Goal: Entertainment & Leisure: Consume media (video, audio)

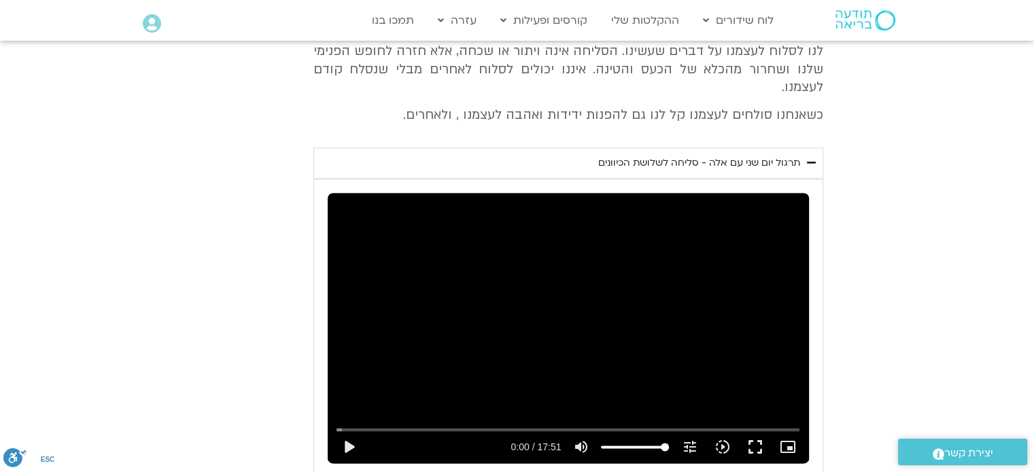
scroll to position [1797, 0]
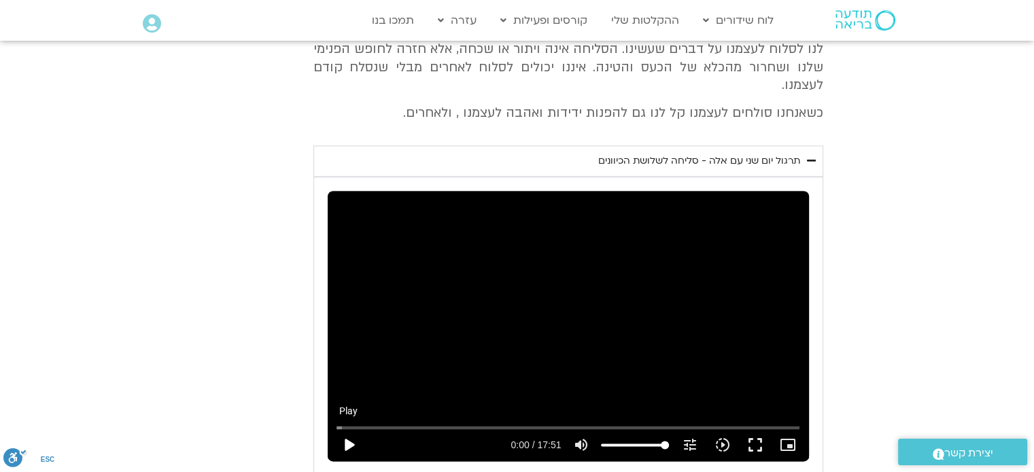
click at [353, 429] on button "play_arrow" at bounding box center [348, 445] width 33 height 33
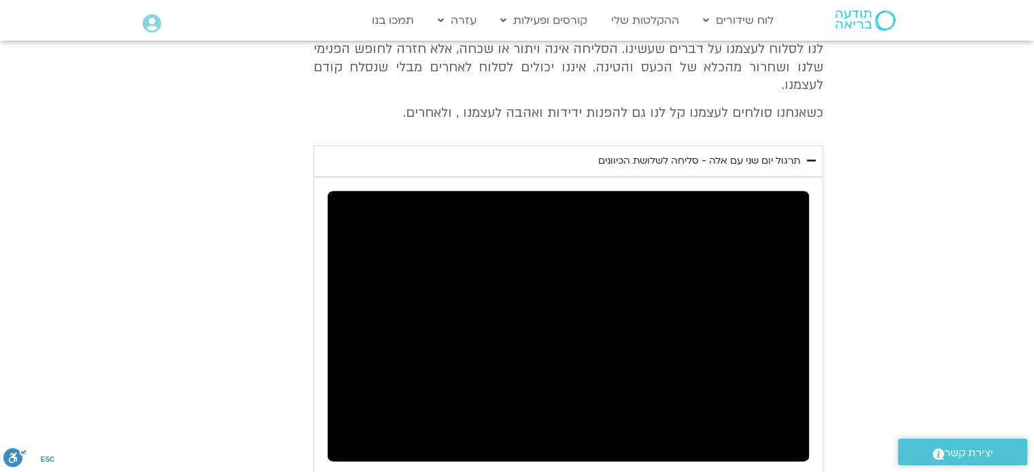
click at [757, 429] on button "fullscreen" at bounding box center [754, 445] width 33 height 33
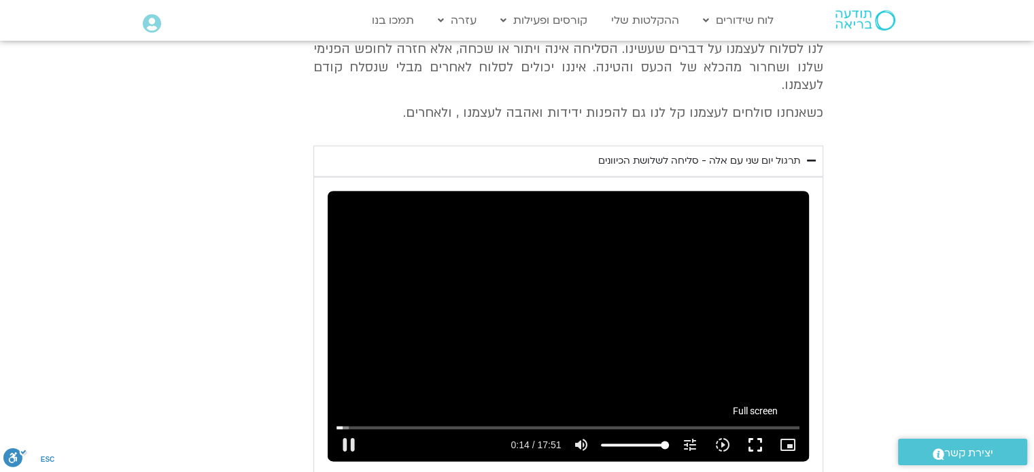
click at [756, 429] on button "fullscreen" at bounding box center [754, 445] width 33 height 33
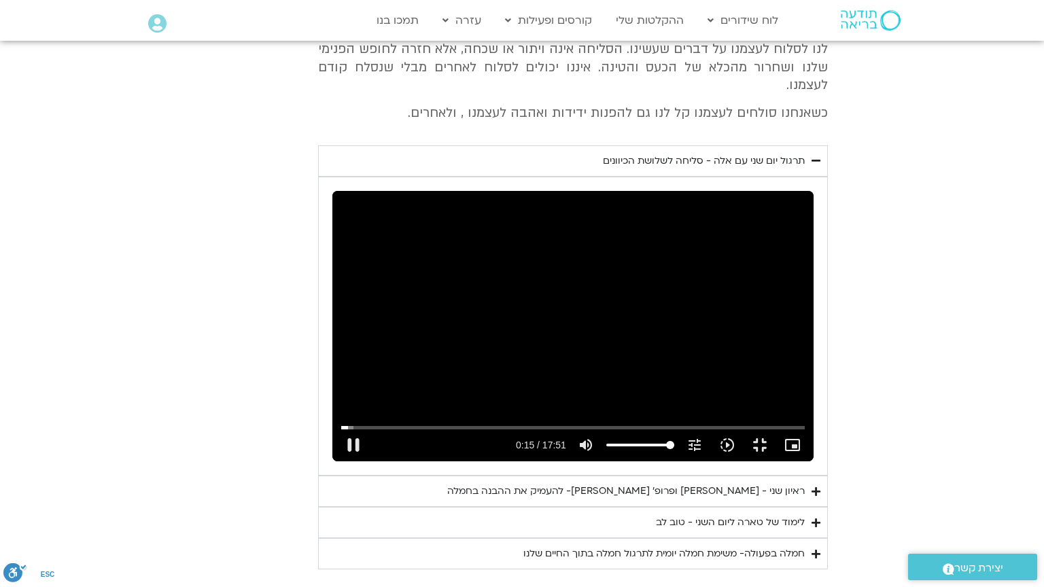
type input "15.323077"
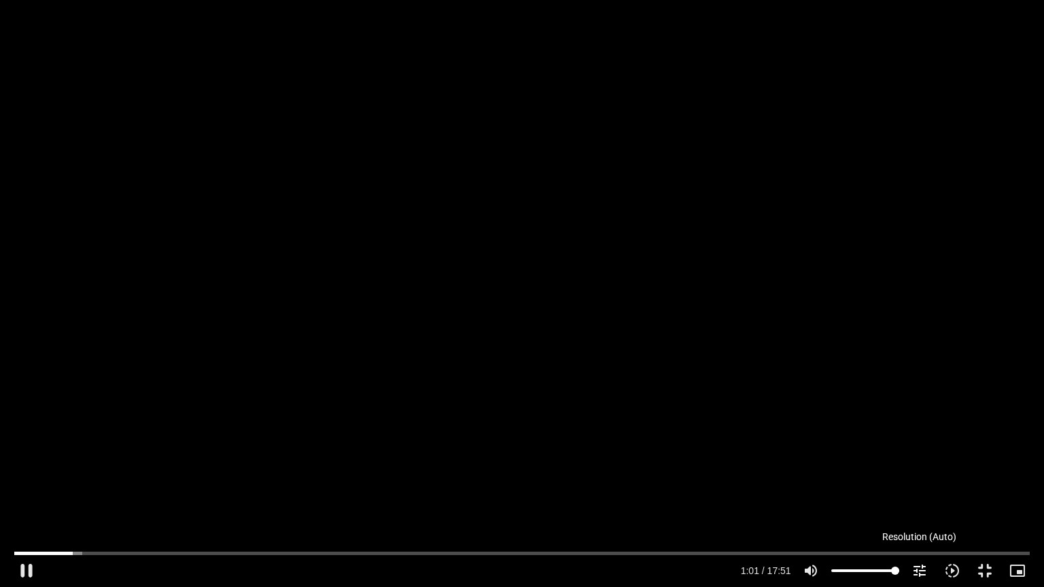
click at [921, 472] on icon "tune" at bounding box center [919, 571] width 16 height 16
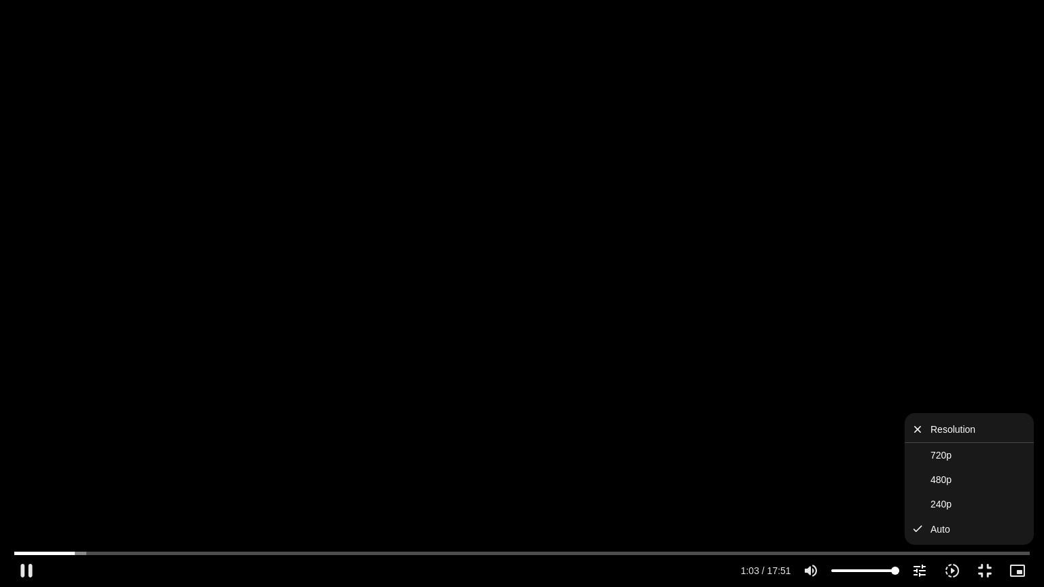
click at [919, 472] on icon "tune" at bounding box center [919, 571] width 16 height 16
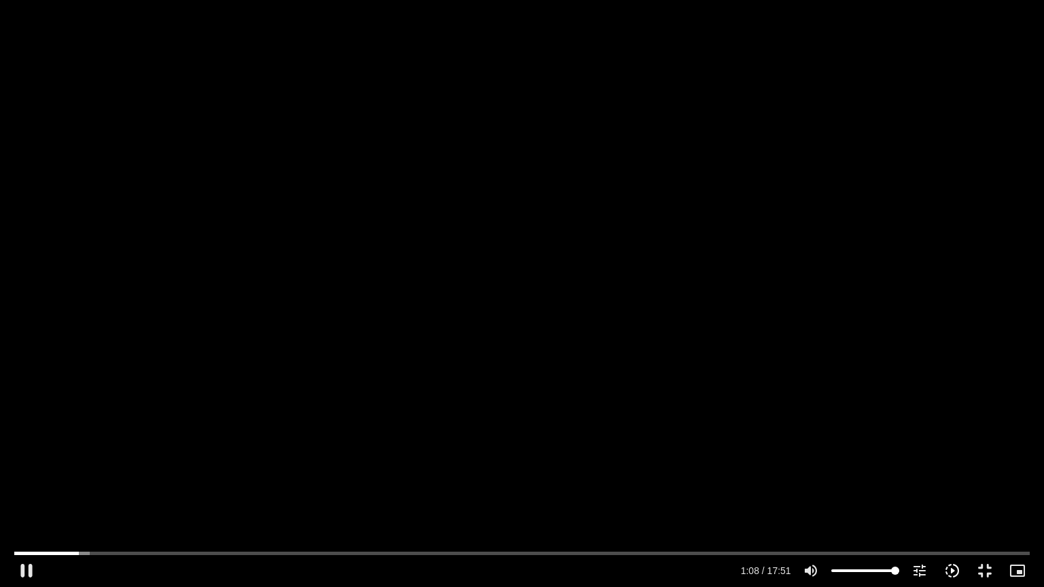
click at [953, 472] on icon "slow_motion_video" at bounding box center [952, 571] width 16 height 16
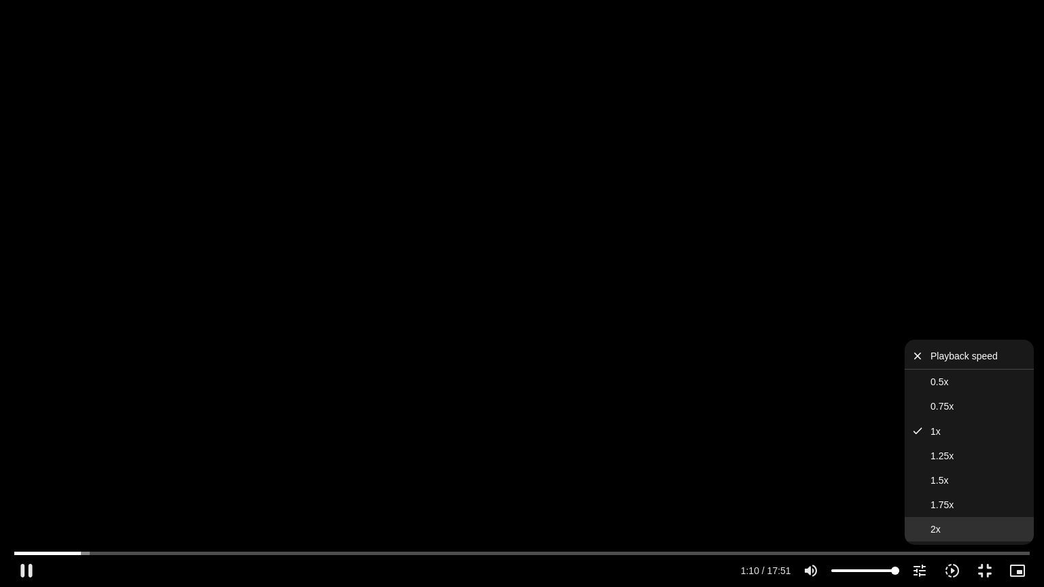
click at [924, 472] on button "2x" at bounding box center [968, 529] width 129 height 24
click at [908, 313] on div "Skip Ad 16:33 pause 1:15 / 17:51 volume_up Mute tune Resolution Auto 720p slow_…" at bounding box center [522, 293] width 1044 height 587
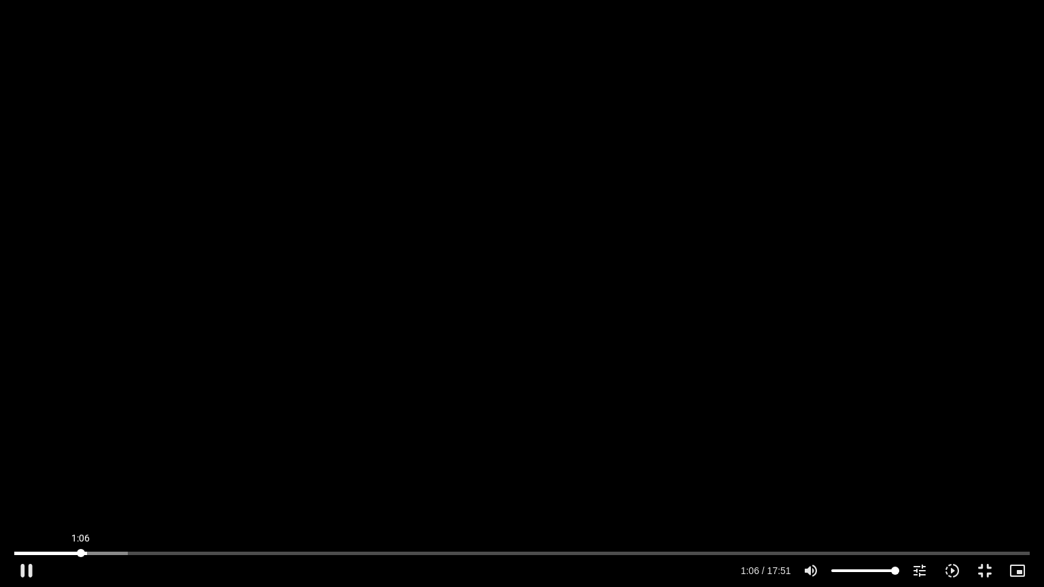
click at [81, 472] on input "Seek" at bounding box center [521, 553] width 1015 height 8
click at [95, 472] on input "Seek" at bounding box center [521, 553] width 1015 height 8
click at [92, 472] on input "Seek" at bounding box center [521, 553] width 1015 height 8
click at [84, 472] on input "Seek" at bounding box center [521, 553] width 1015 height 8
click at [167, 472] on input "Seek" at bounding box center [521, 553] width 1015 height 8
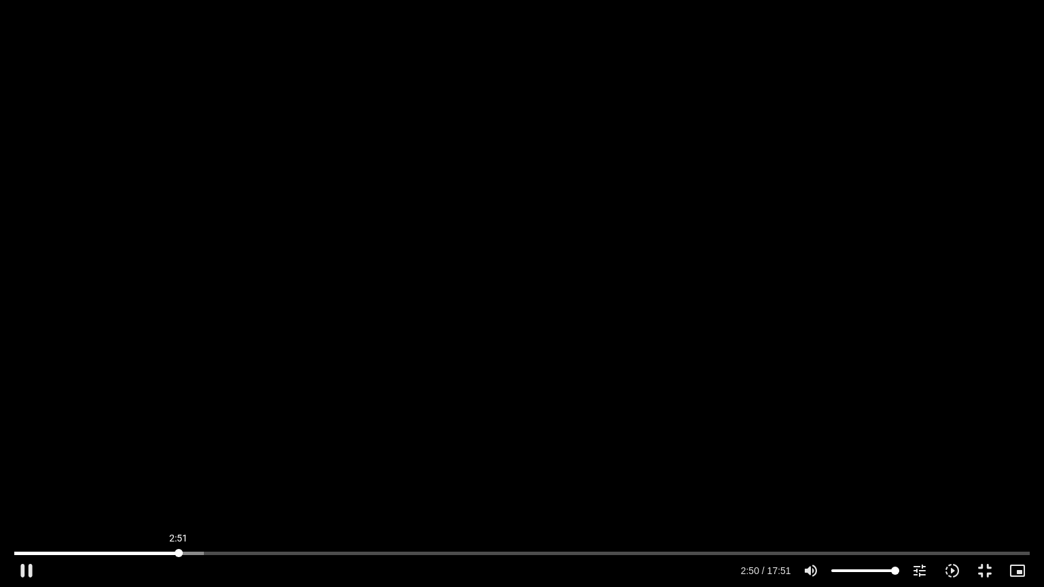
click at [179, 472] on input "Seek" at bounding box center [521, 553] width 1015 height 8
click at [919, 472] on icon "tune" at bounding box center [919, 571] width 16 height 16
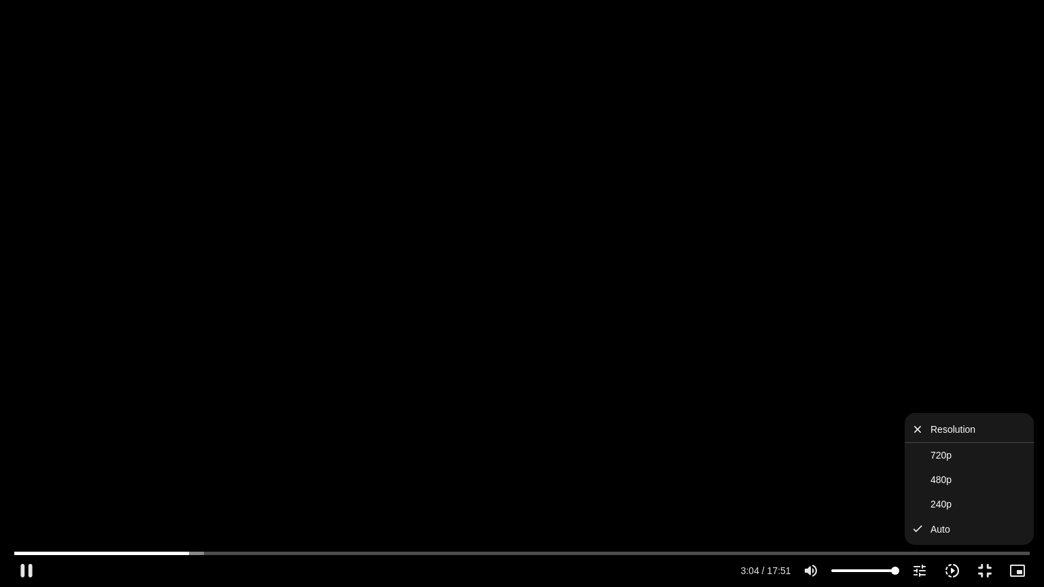
click at [947, 472] on icon "slow_motion_video" at bounding box center [952, 571] width 16 height 16
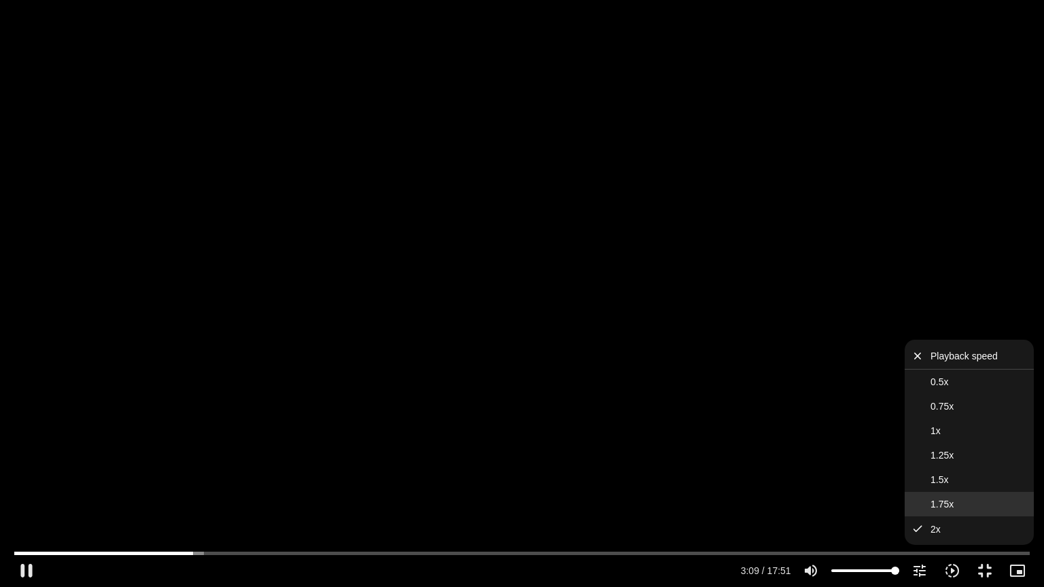
click at [950, 472] on span "1.75x" at bounding box center [941, 504] width 23 height 11
click at [993, 237] on div "Skip Ad 16:02 pause 3:12 / 17:51 volume_up Mute tune Resolution Auto 720p slow_…" at bounding box center [522, 293] width 1044 height 587
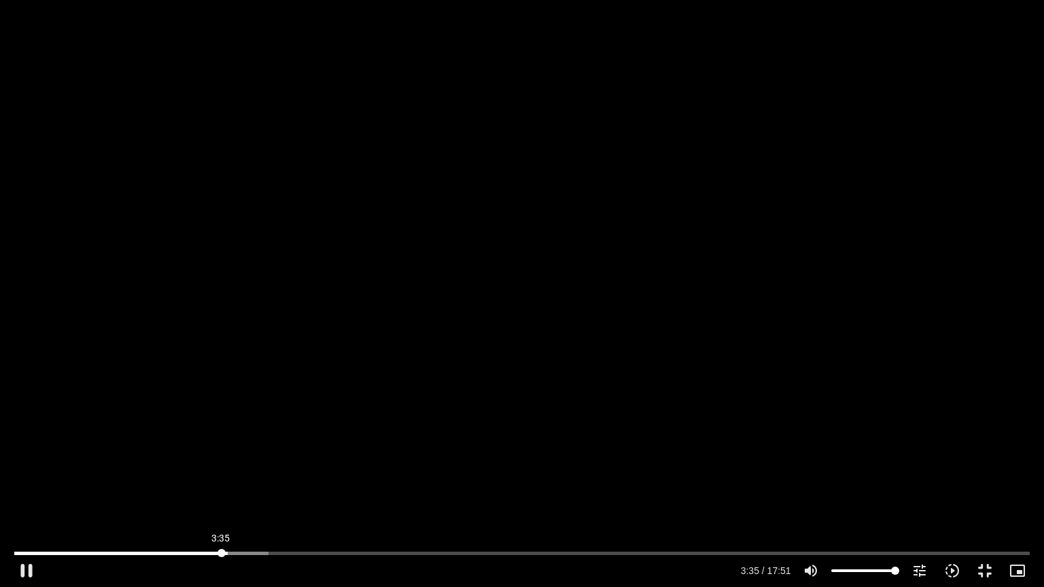
click at [221, 472] on input "Seek" at bounding box center [521, 553] width 1015 height 8
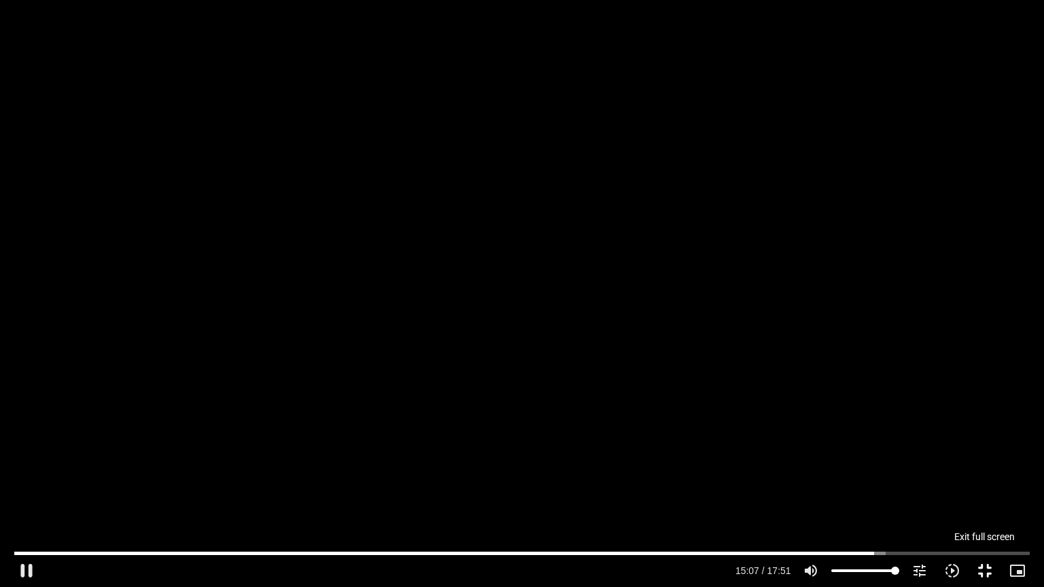
click at [984, 472] on button "fullscreen_exit" at bounding box center [984, 570] width 33 height 33
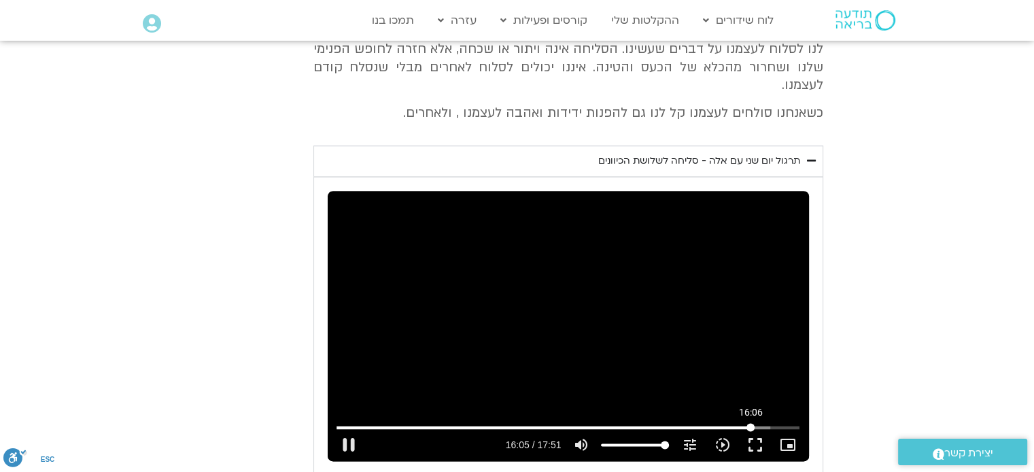
click at [750, 423] on input "Seek" at bounding box center [567, 427] width 463 height 8
click at [696, 437] on icon "tune" at bounding box center [689, 445] width 16 height 16
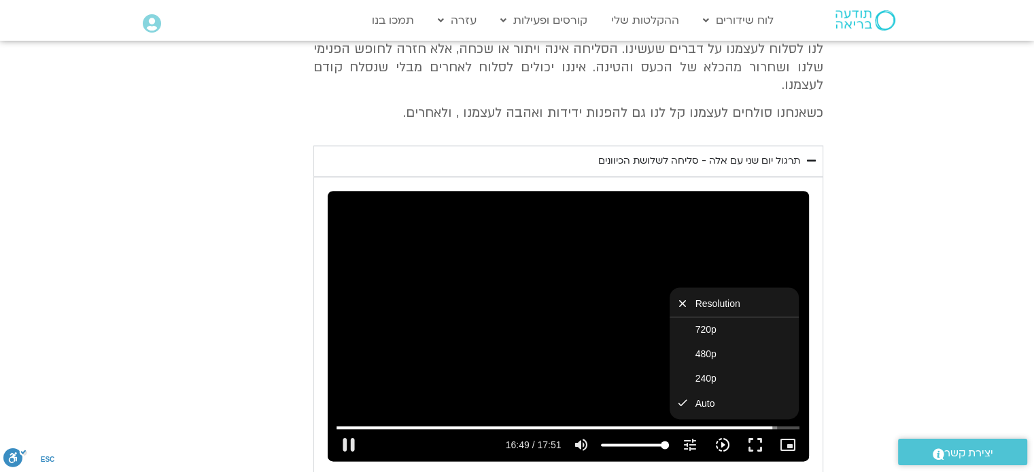
click at [721, 437] on icon "slow_motion_video" at bounding box center [721, 445] width 16 height 16
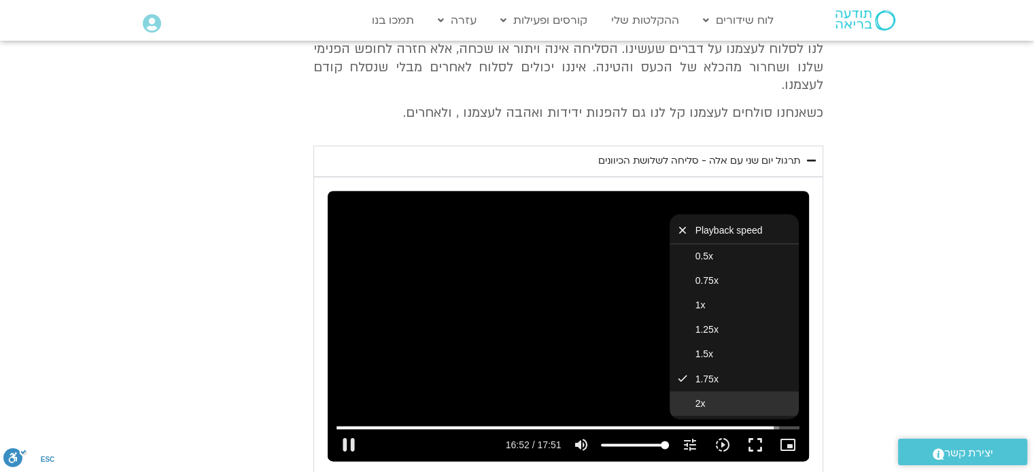
click at [728, 393] on button "2x" at bounding box center [733, 403] width 129 height 24
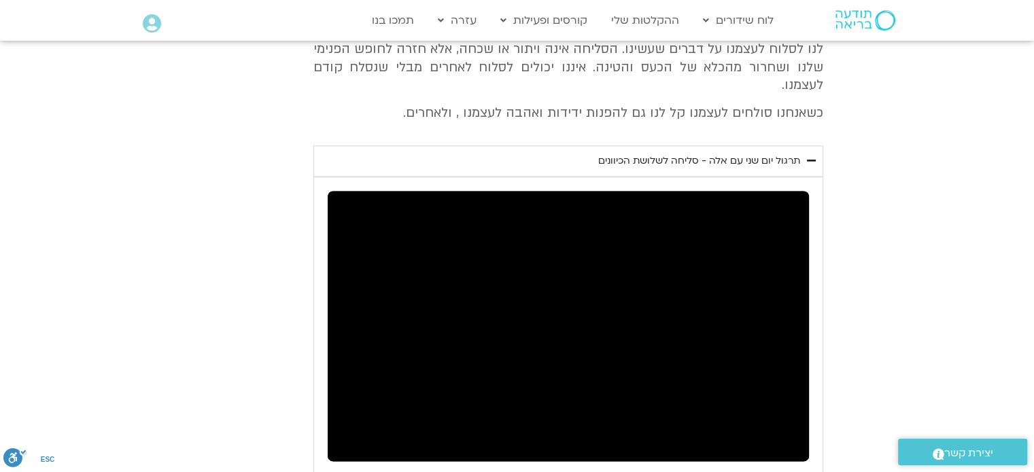
click at [842, 358] on section "יום שני - סליחה וטוב לב "סליחה אינה שכחה או התעלמות מהתנהגות פוגעת. במקום זאת, …" at bounding box center [517, 244] width 1034 height 652
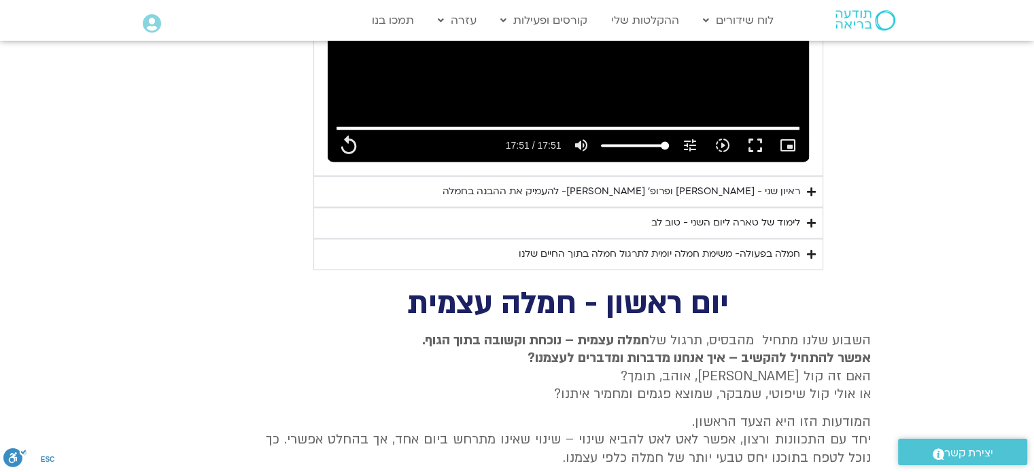
scroll to position [2119, 0]
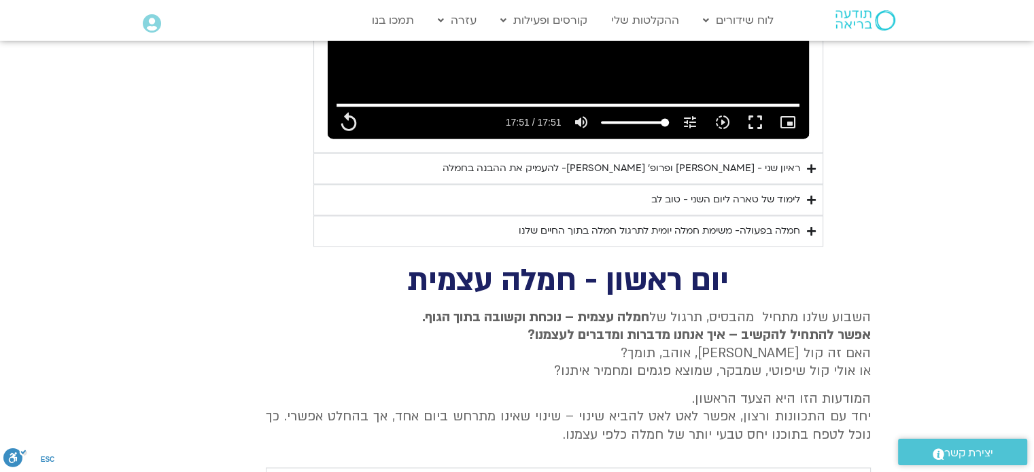
click at [667, 160] on div "ראיון שני - [PERSON_NAME] ופרופ׳ [PERSON_NAME]- להעמיק את ההבנה בחמלה" at bounding box center [620, 168] width 357 height 16
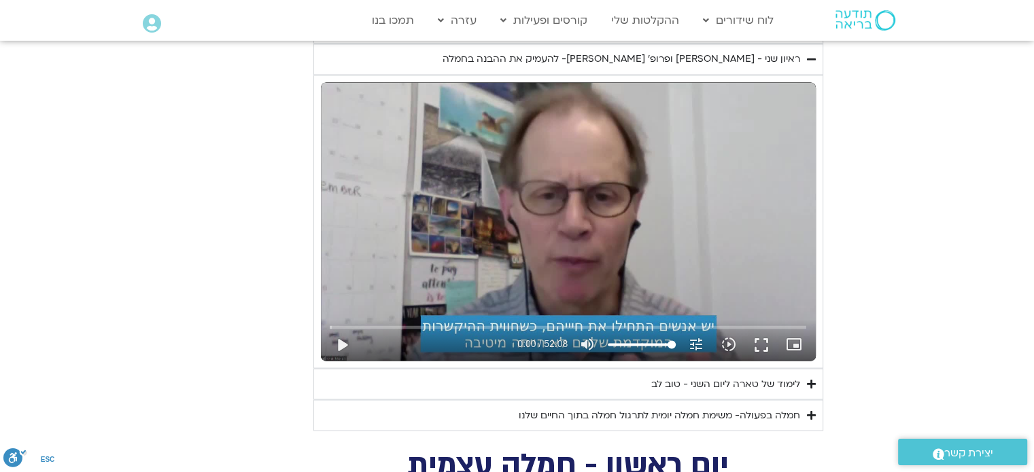
scroll to position [2229, 0]
click at [762, 328] on button "fullscreen" at bounding box center [761, 344] width 33 height 33
click at [703, 226] on div "Skip Ad 45:28 play_arrow 0:00 / 52:08 volume_up Mute tune Resolution Auto 720p …" at bounding box center [568, 221] width 495 height 279
type input "1071.88"
type input "0.024835"
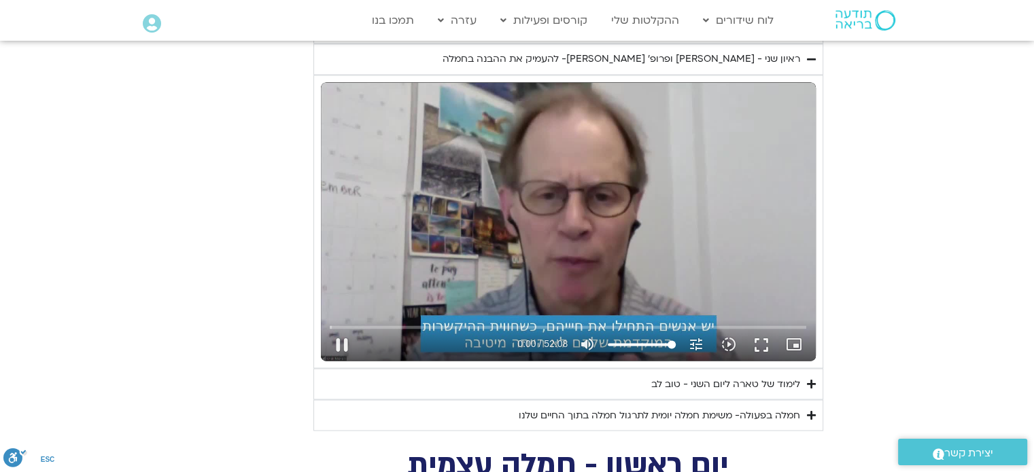
type input "1071.88"
type input "0.162737"
type input "1071.88"
type input "0.405973"
type input "1071.88"
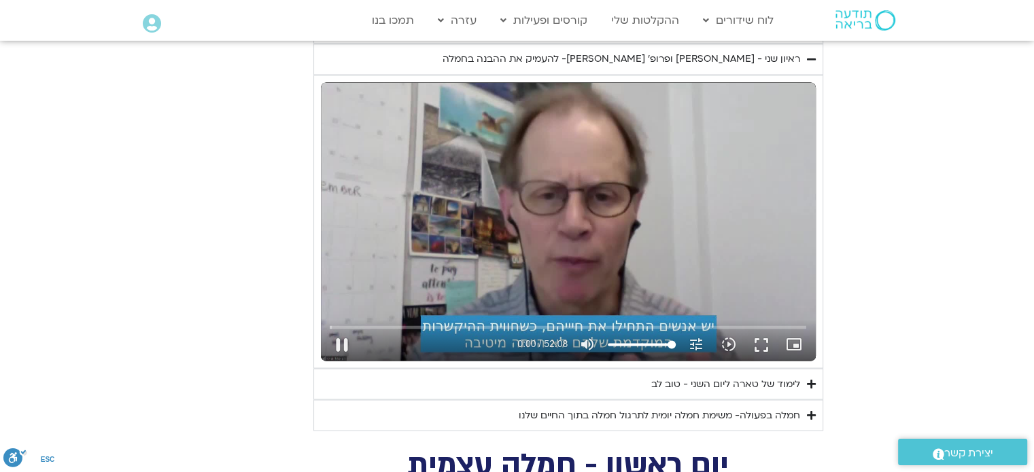
type input "0.540464"
type input "1071.88"
type input "0.62605"
type input "1071.88"
type input "0.790067"
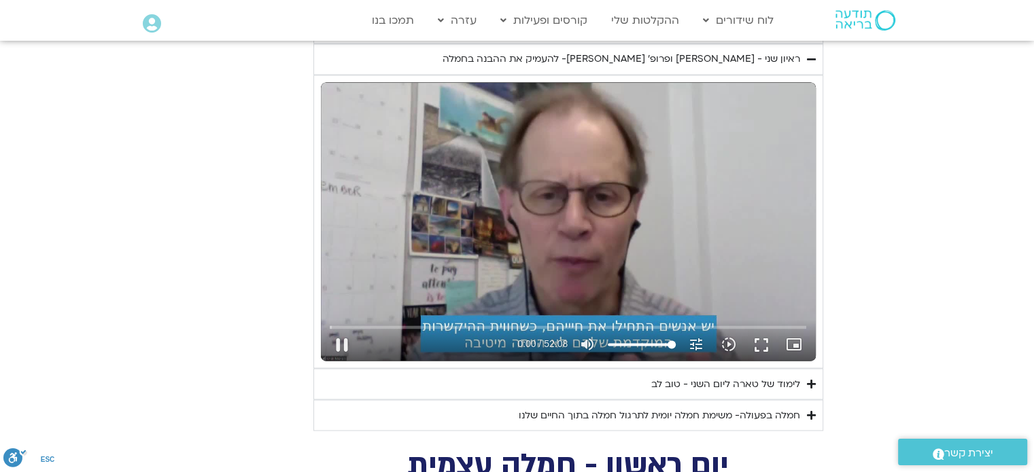
type input "1071.88"
type input "0.833564"
type input "1071.88"
type input "0.970189"
type input "1071.88"
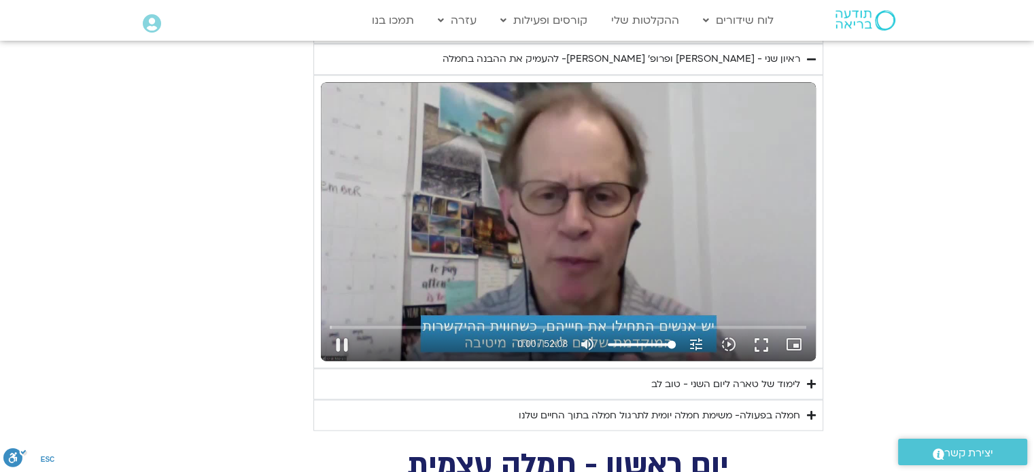
type input "1.100443"
type input "1071.88"
type input "1.225755"
type input "1071.88"
click at [739, 209] on div "Skip Ad 45:28 pause 0:01 / 52:08 volume_up Mute tune Resolution Auto 720p slow_…" at bounding box center [568, 221] width 495 height 279
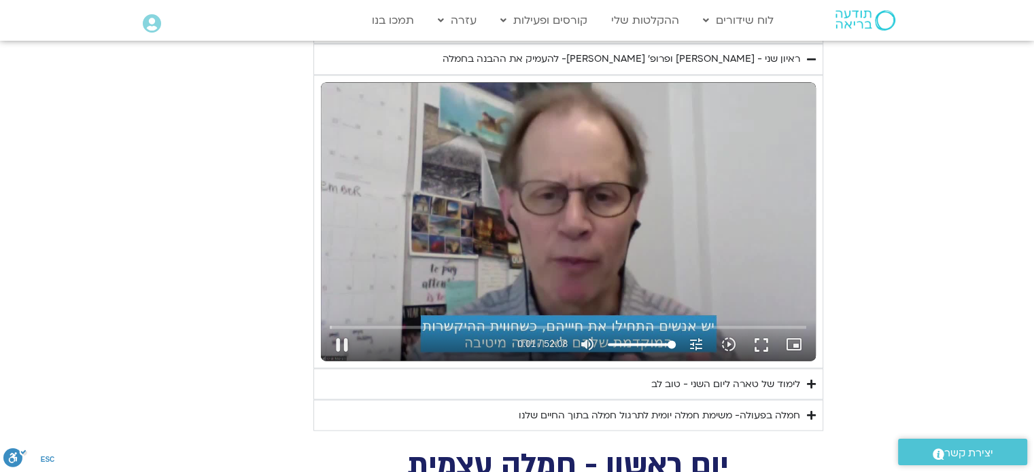
type input "1.43869"
click at [712, 239] on div "Skip Ad 45:28 play_arrow 0:01 / 52:08 volume_up Mute tune Resolution Auto 720p …" at bounding box center [568, 221] width 495 height 279
type input "1071.88"
type input "1.438709"
type input "1071.88"
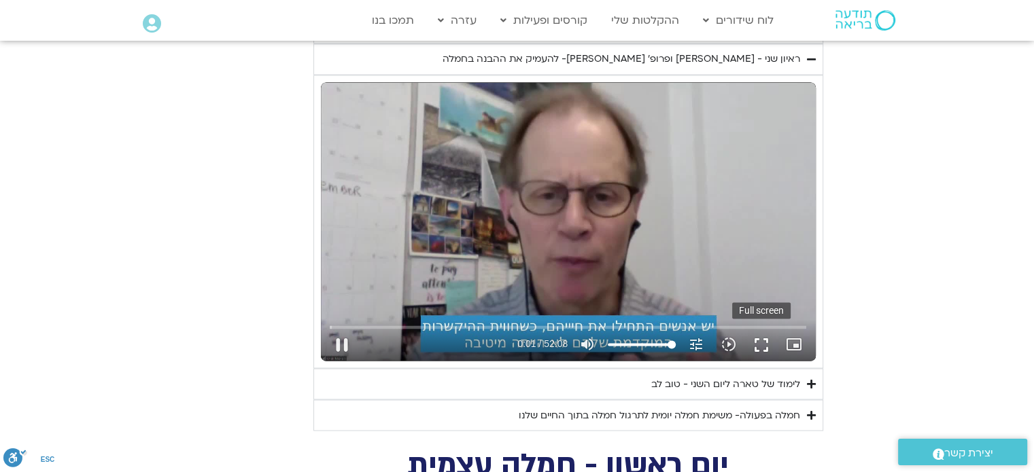
type input "1.474643"
type input "1071.88"
type input "1.624569"
type input "1071.88"
type input "1.757579"
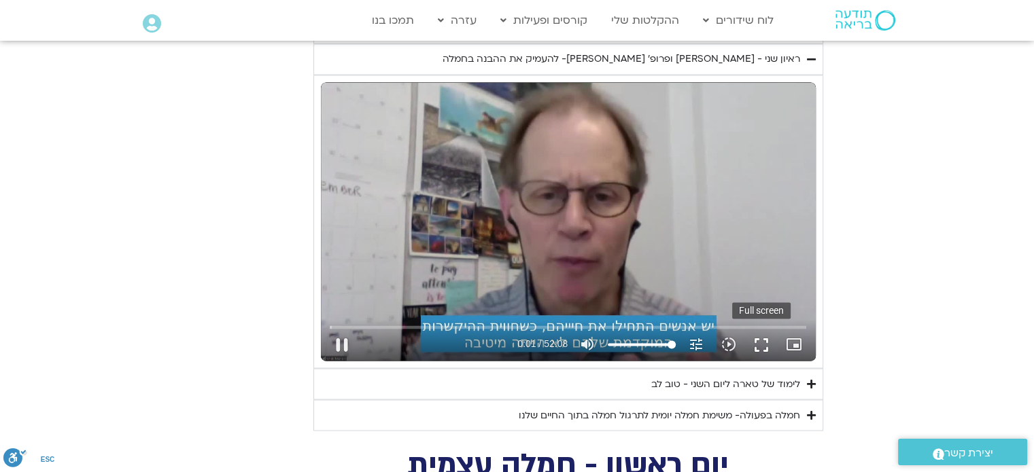
type input "1071.88"
type input "1.824152"
type input "1071.88"
type input "1.892623"
type input "1071.88"
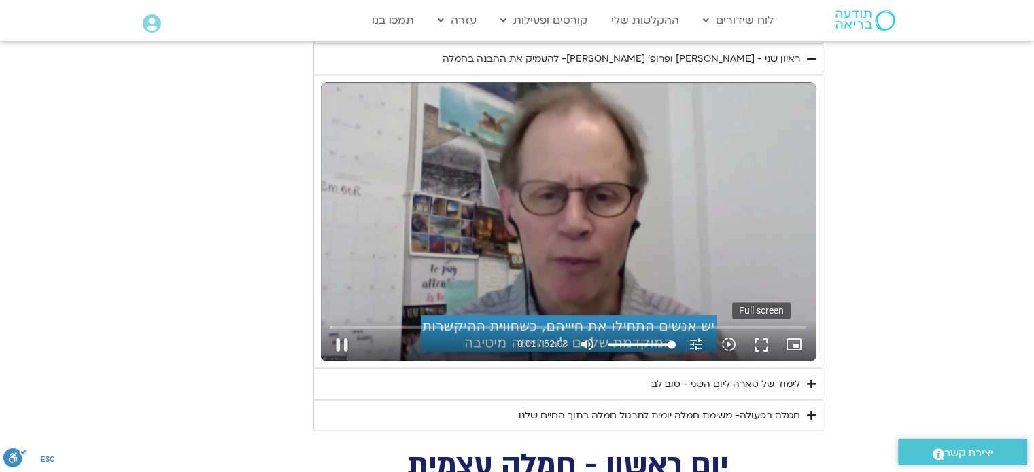
type input "2.02571"
type input "1071.88"
type input "2.159744"
click at [760, 328] on button "fullscreen" at bounding box center [761, 344] width 33 height 33
type input "1071.88"
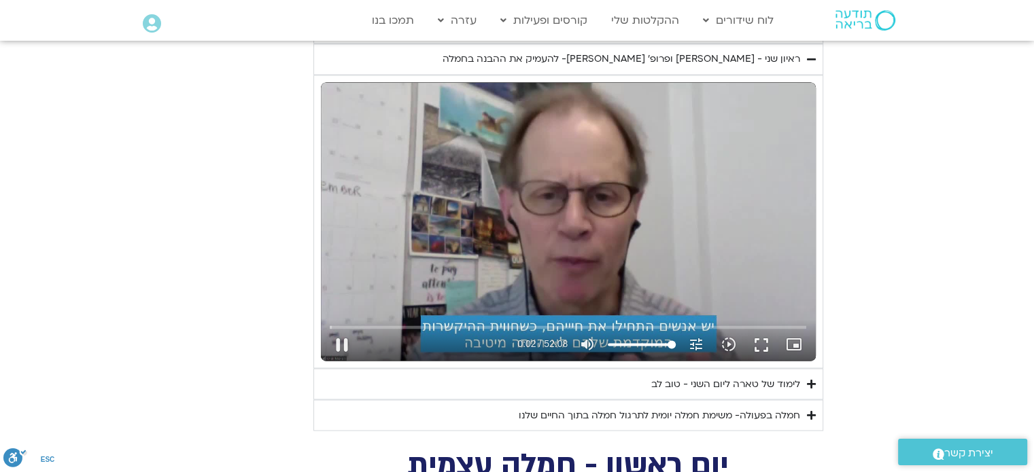
type input "2.355986"
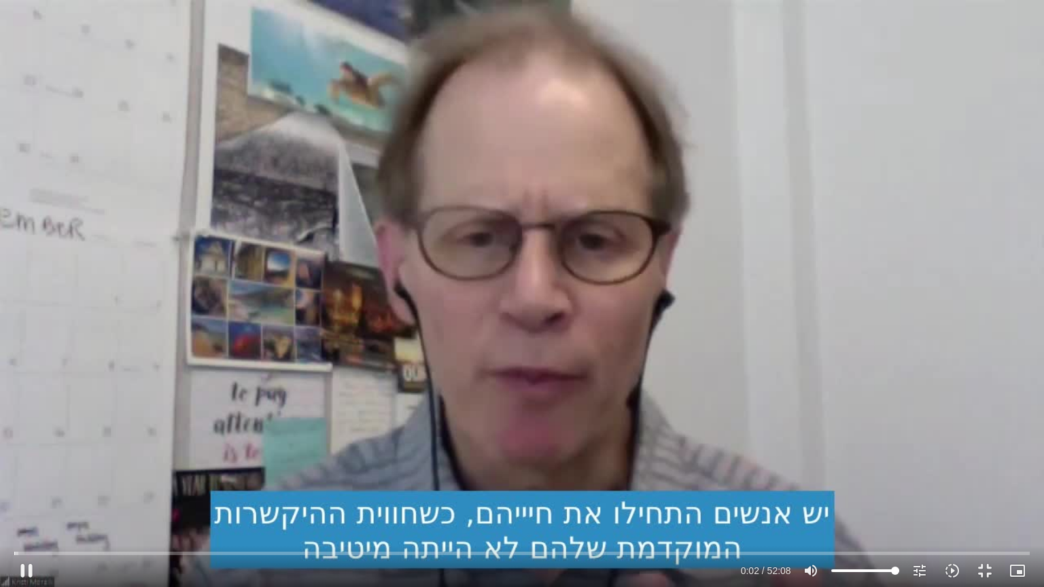
type input "1071.88"
type input "2.456532"
type input "1071.88"
type input "2.708707"
type input "1071.88"
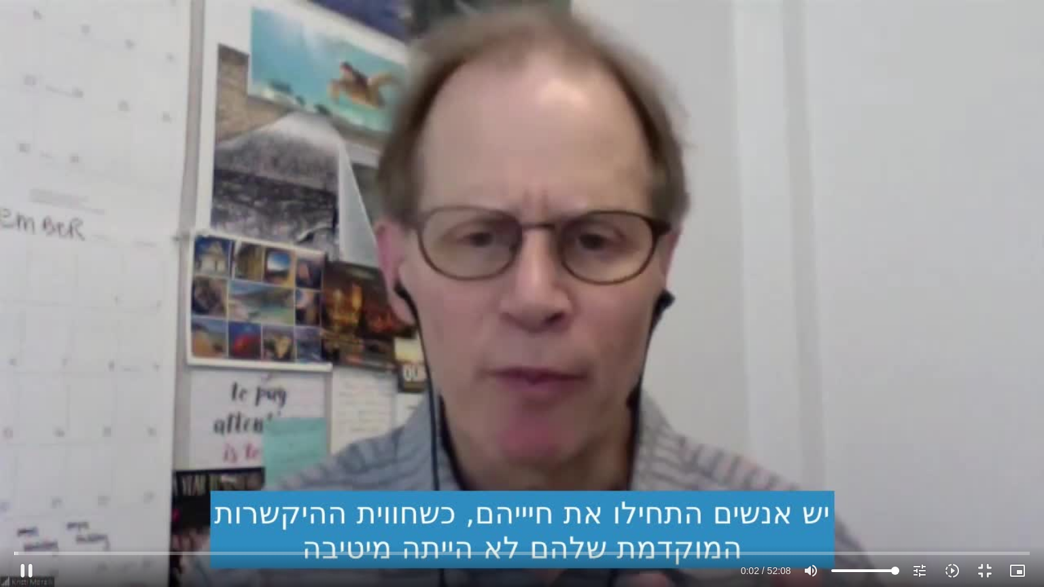
type input "2.791143"
type input "1071.88"
type input "2.858004"
type input "1071.88"
type input "3.090135"
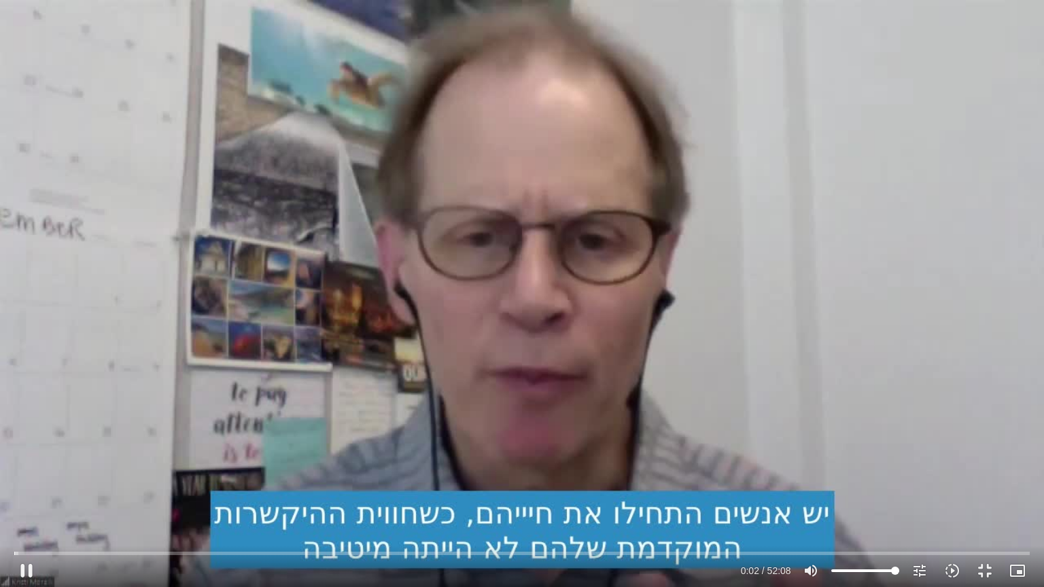
type input "1071.88"
type input "3.239801"
type input "1071.88"
type input "3.256772"
type input "1071.88"
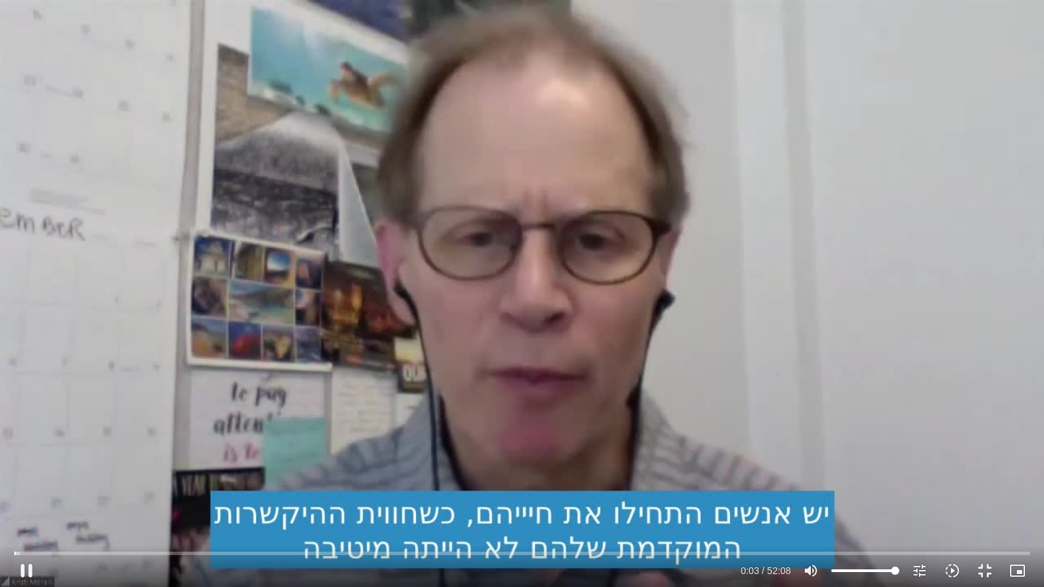
type input "3.391219"
type input "1071.88"
type input "3.622697"
type input "1071.88"
type input "3.76052"
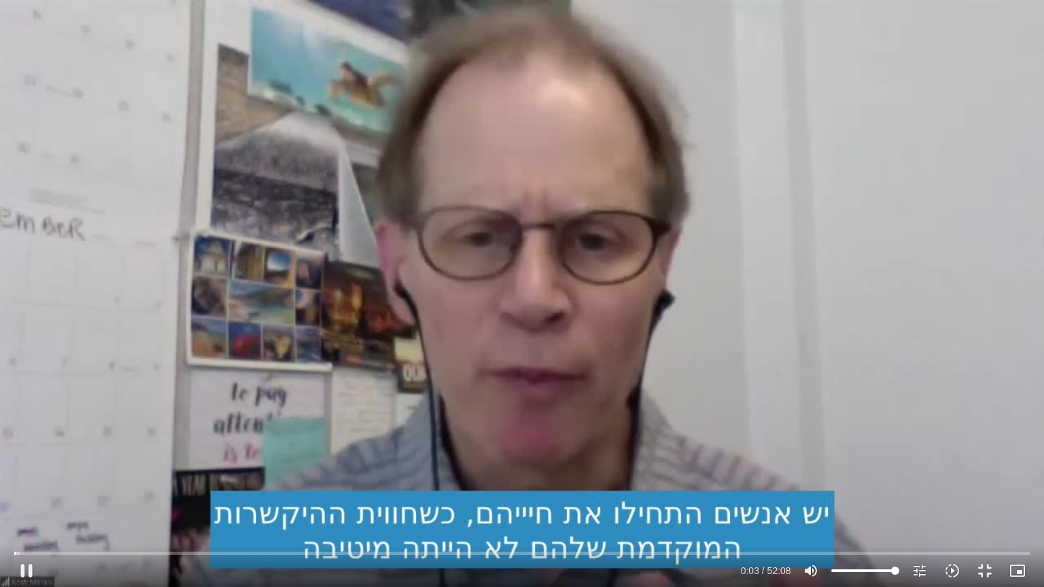
type input "1071.88"
type input "3.890622"
type input "1071.88"
type input "4.006272"
type input "1071.88"
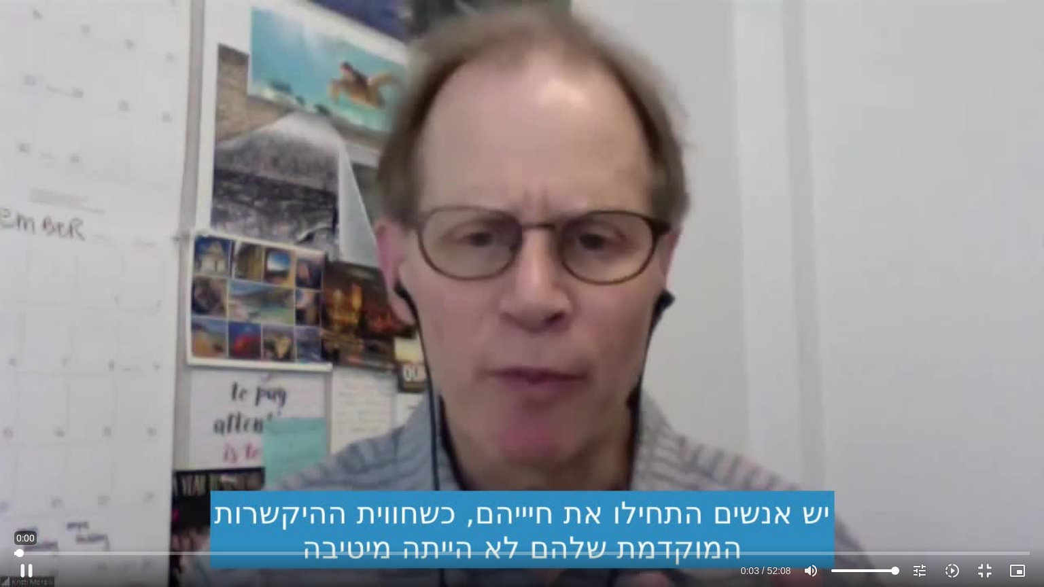
type input "4.123973"
type input "1071.88"
type input "4.203318"
type input "1071.88"
type input "4.344207"
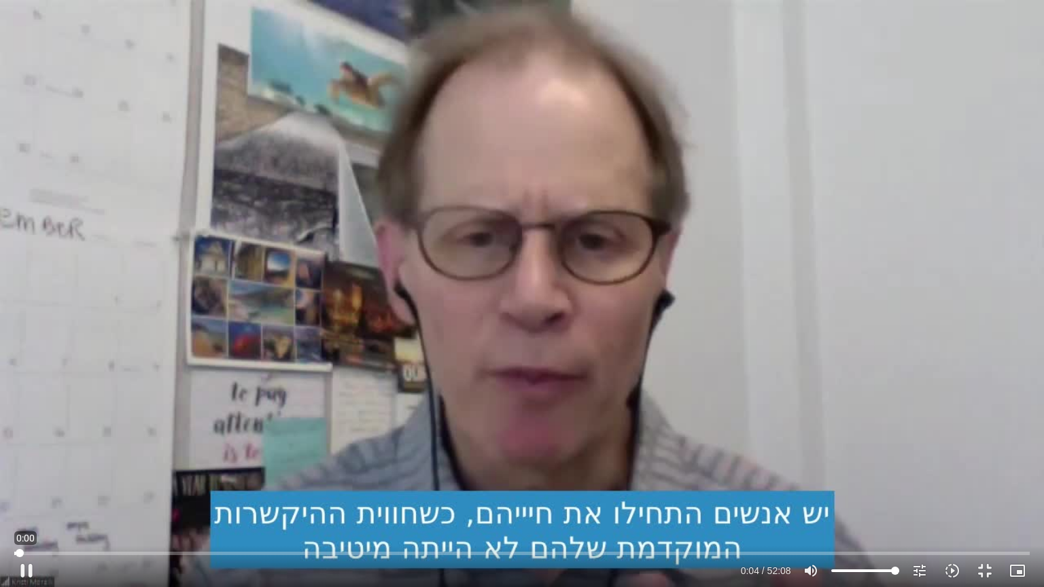
type input "1071.88"
type input "4.483434"
type input "1071.88"
type input "4.689389"
type input "1071.88"
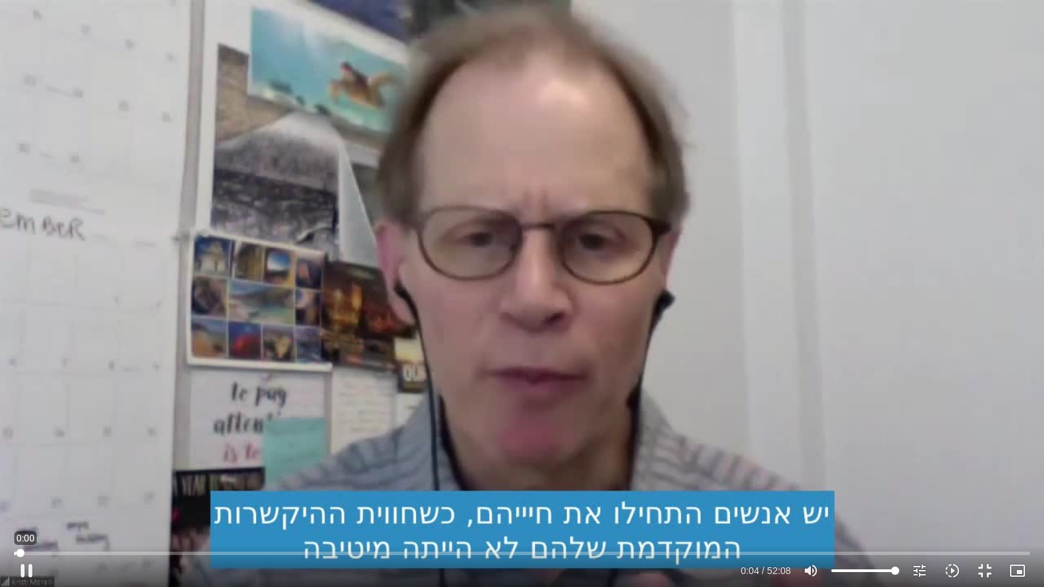
type input "4.74985"
type input "1071.88"
type input "0"
type input "1071.88"
drag, startPoint x: 16, startPoint y: 554, endPoint x: 0, endPoint y: 545, distance: 18.9
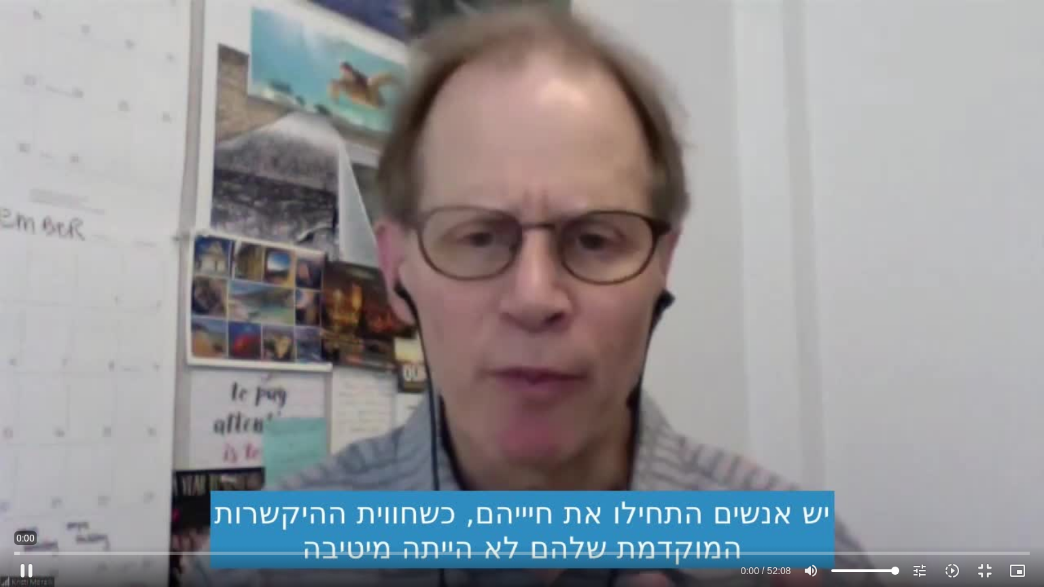
type input "0"
click at [14, 472] on input "Seek" at bounding box center [521, 553] width 1015 height 8
type input "1071.88"
type input "0.011601"
type input "1071.88"
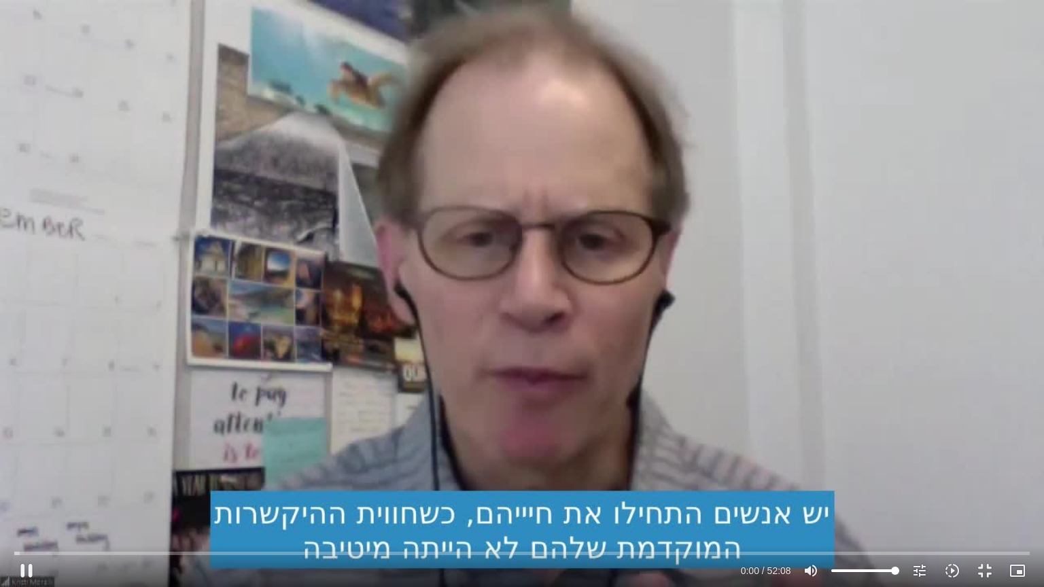
type input "0.109069"
type input "1071.88"
type input "0.241287"
type input "1071.88"
type input "0.370437"
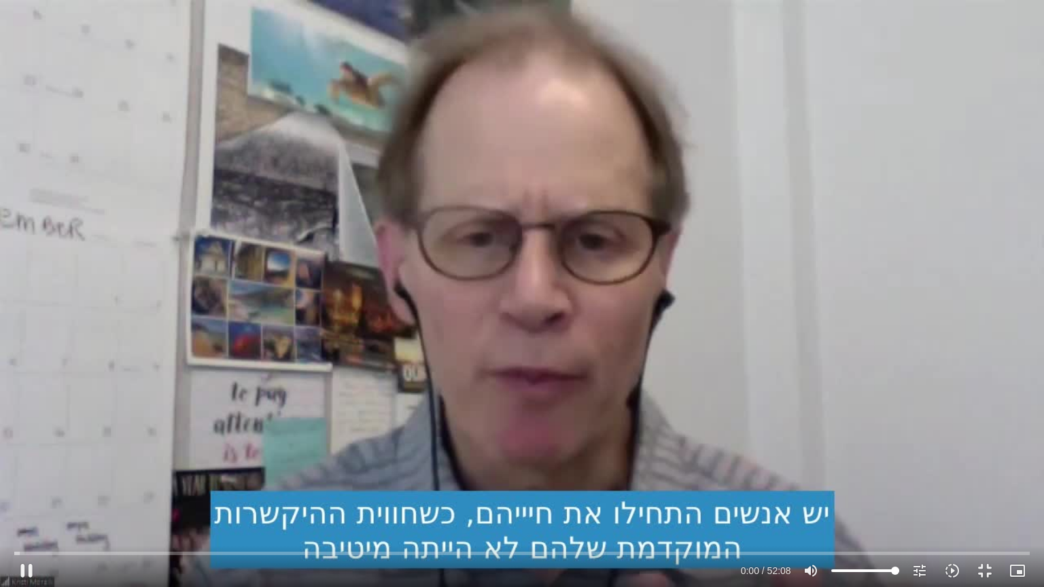
type input "1071.88"
type input "0.49722"
type input "1071.88"
type input "0.6272"
type input "1071.88"
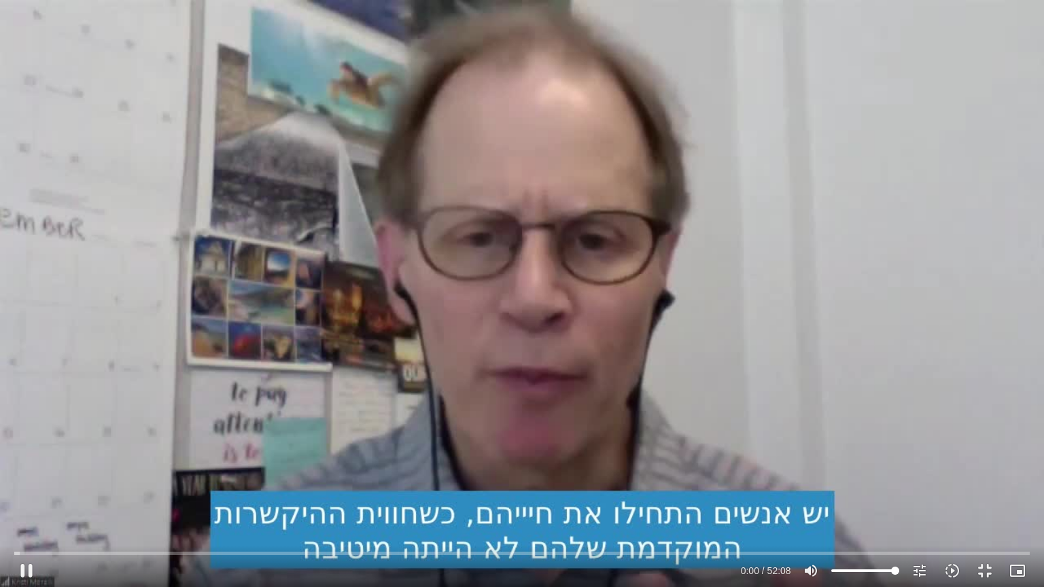
type input "0.830106"
type input "1071.88"
type input "0.962566"
type input "1071.88"
type input "1.085512"
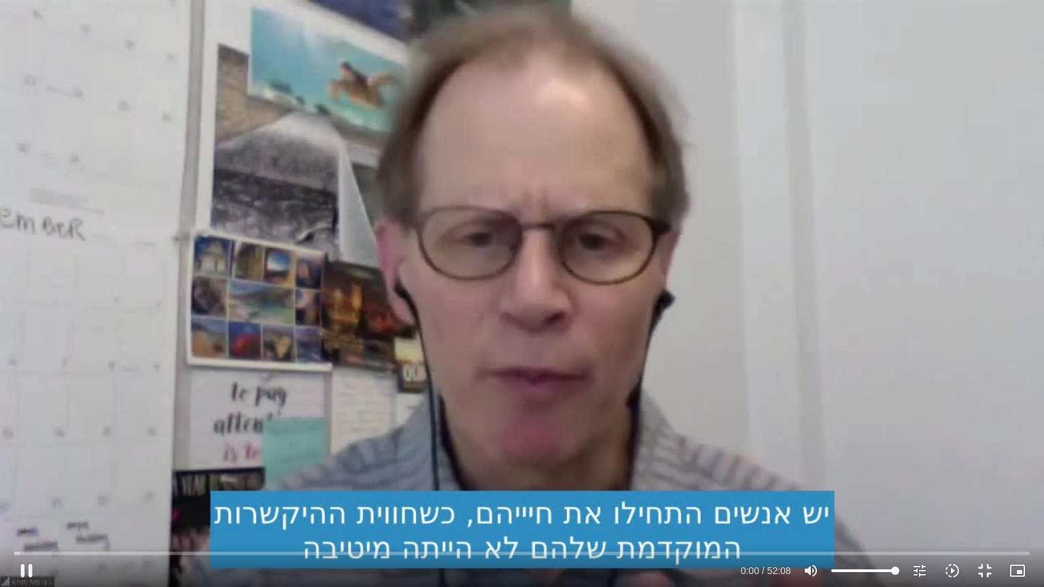
type input "1071.88"
type input "1.159037"
type input "1071.88"
type input "1.291444"
type input "1071.88"
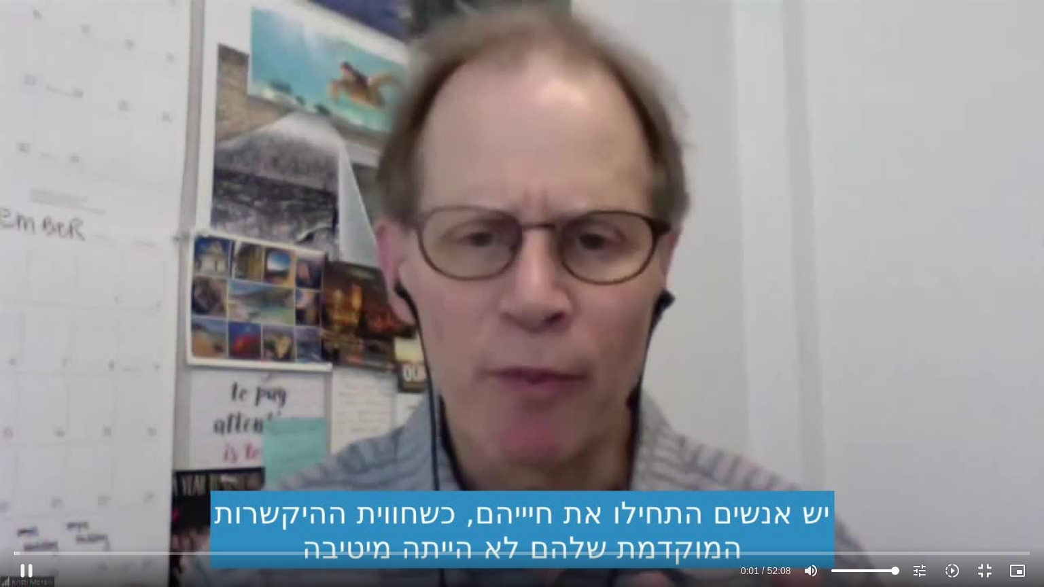
type input "1.425082"
type input "1071.88"
type input "1.556126"
type input "1071.88"
type input "1.693173"
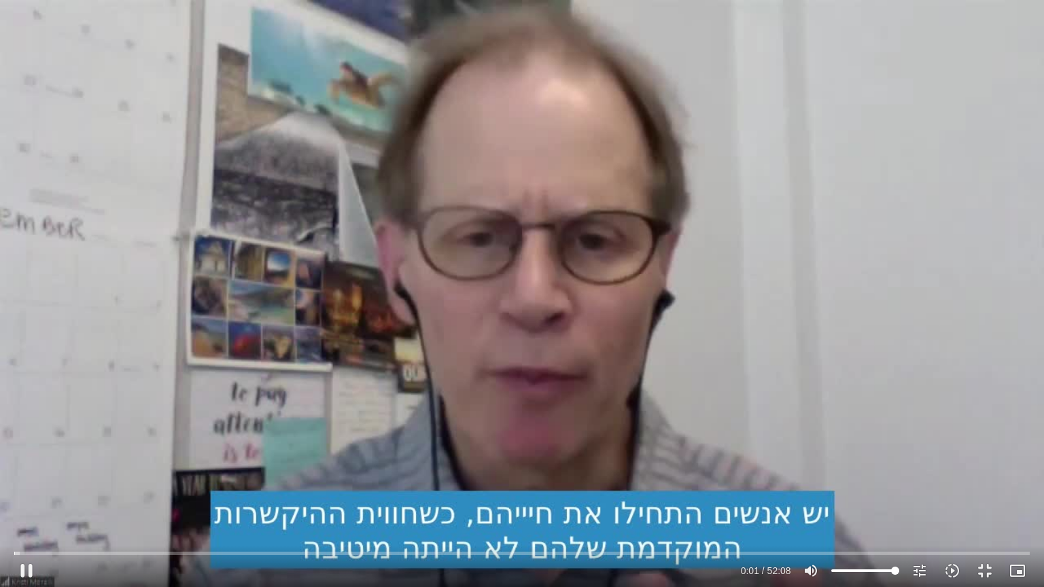
type input "1071.88"
type input "1.826328"
type input "1071.88"
type input "1.957013"
type input "1071.88"
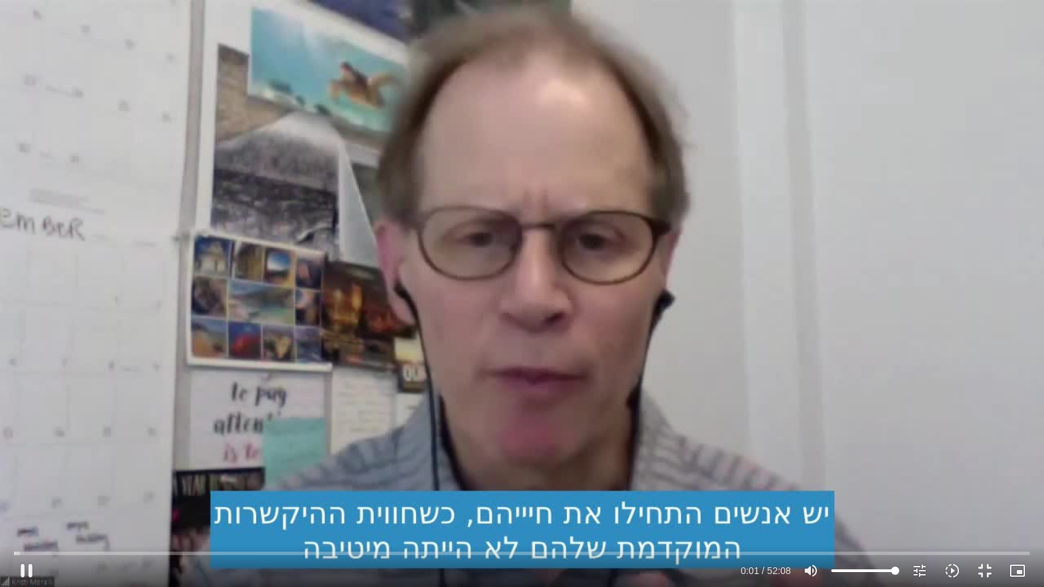
type input "2.0863"
type input "1071.88"
type input "2.214037"
type input "1071.88"
type input "2.339647"
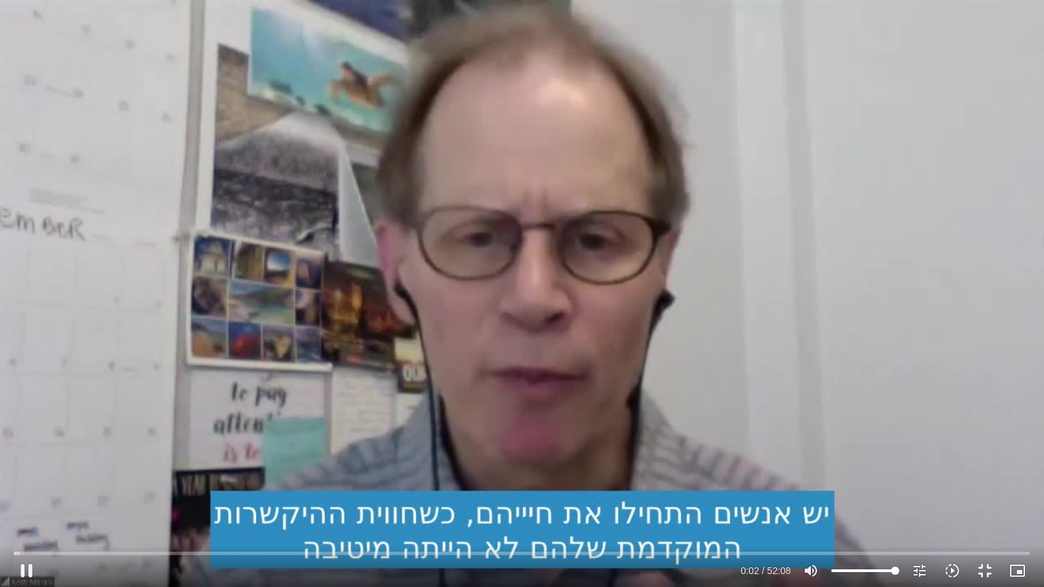
type input "1071.88"
type input "2.472282"
type input "1071.88"
type input "2.601078"
type input "1071.88"
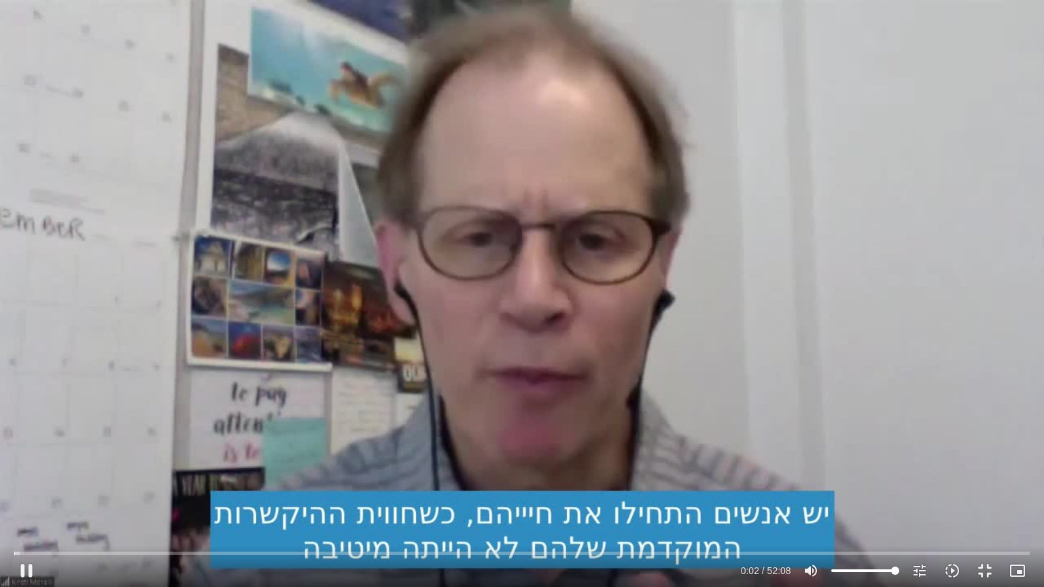
type input "2.72783"
type input "1071.88"
type input "2.875805"
type input "1071.88"
type input "3.00936"
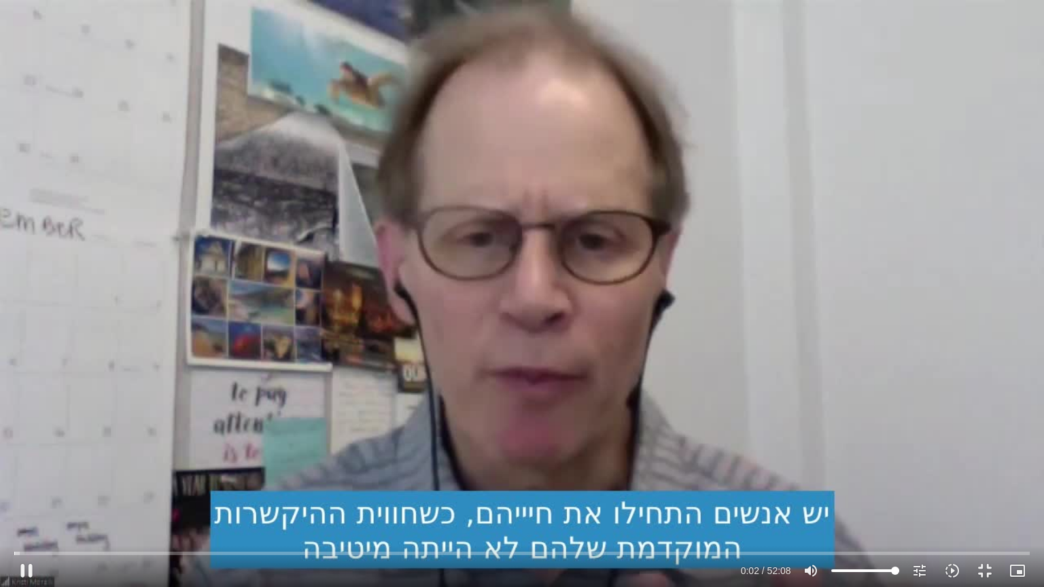
type input "1071.88"
type input "3.140576"
type input "1071.88"
type input "3.267688"
type input "1071.88"
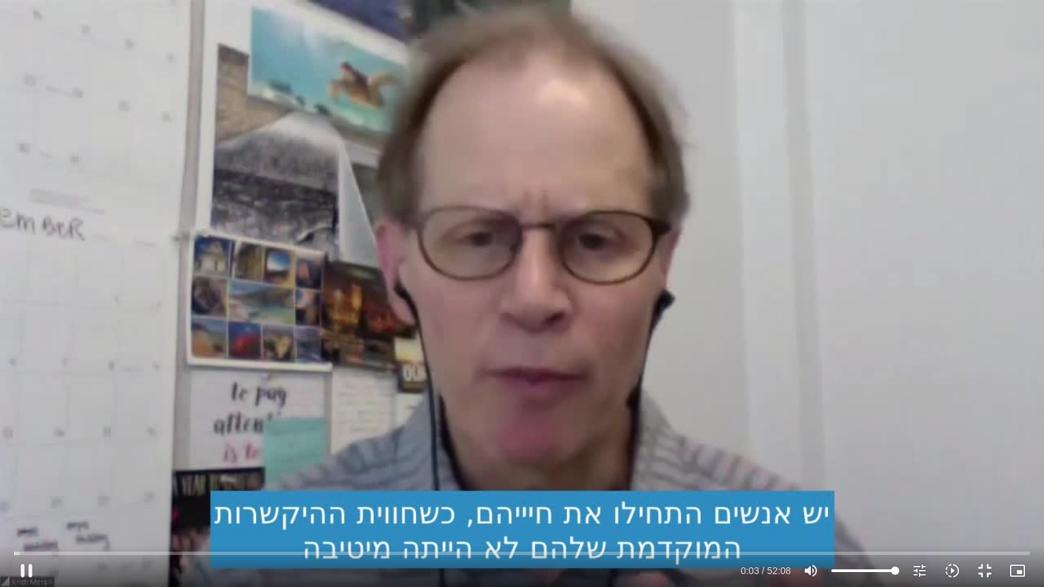
type input "3.395851"
type input "1071.88"
type input "3.535119"
type input "1071.88"
type input "3.66413"
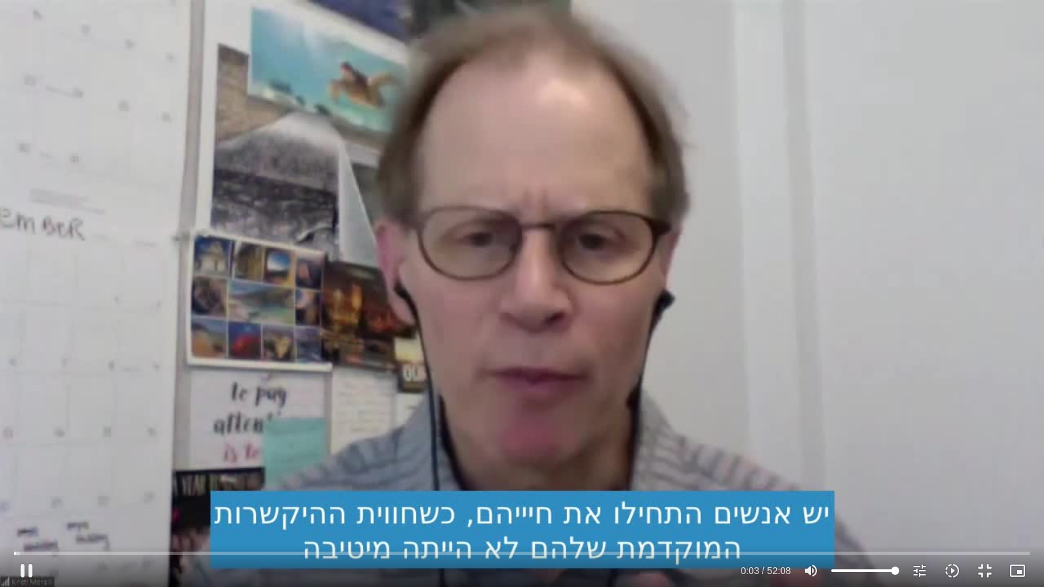
type input "1071.88"
type input "3.791553"
type input "1071.88"
type input "3.923914"
type input "1071.88"
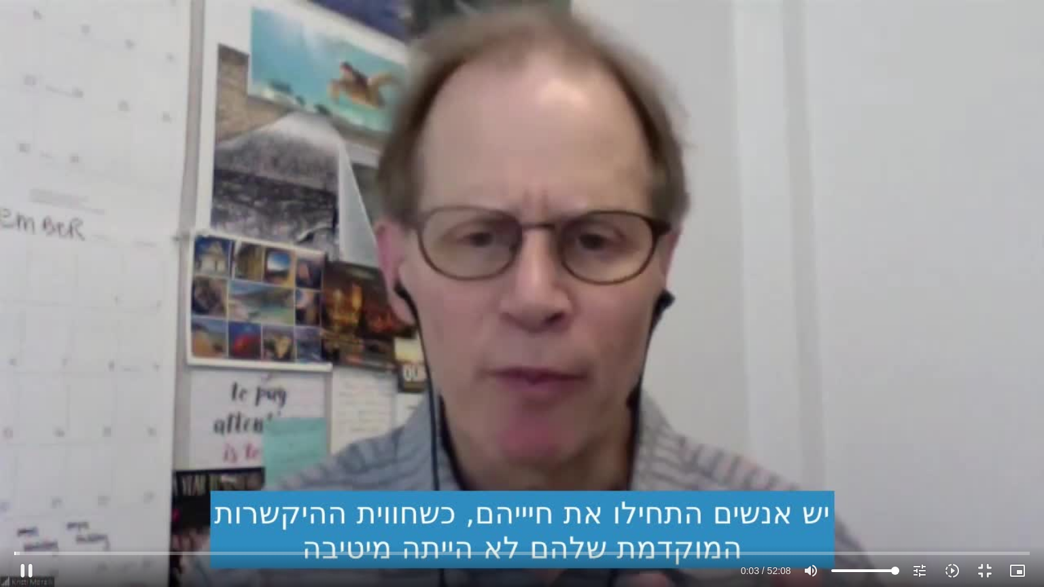
type input "4.056772"
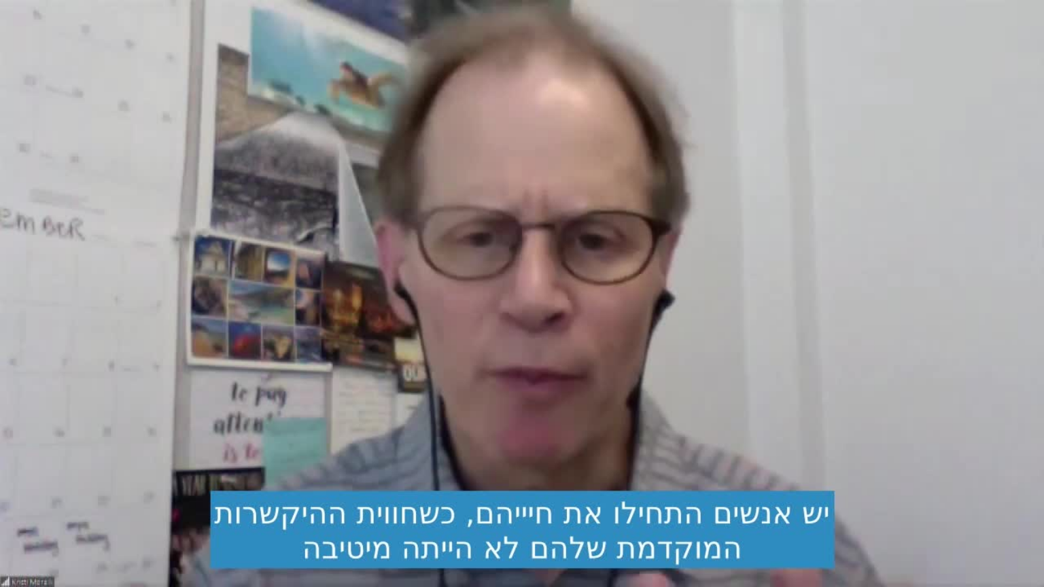
type input "1071.88"
type input "17.011101"
type input "1071.88"
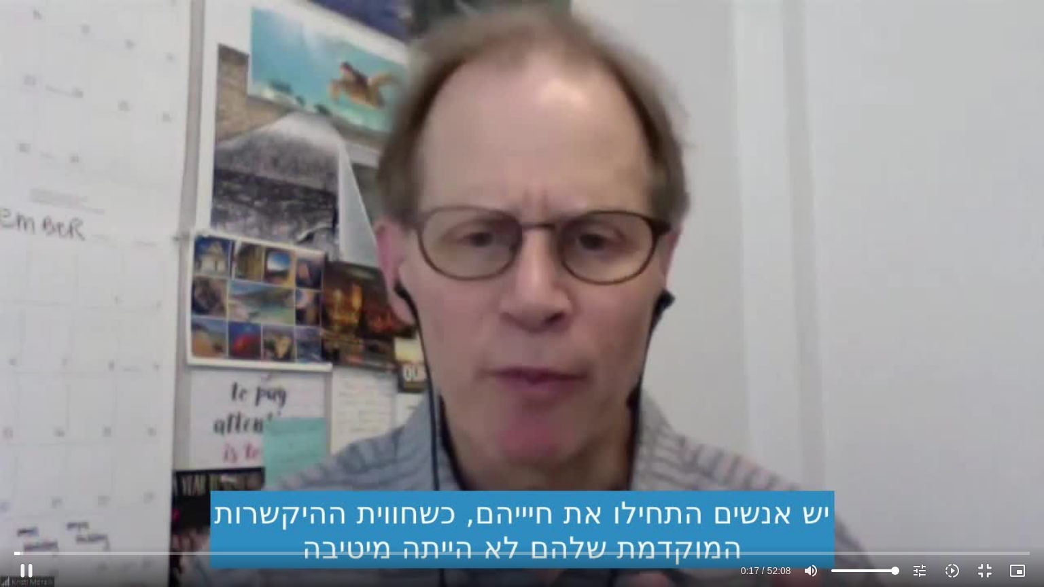
type input "17.113358"
type input "1071.88"
type input "17.167293"
type input "1071.88"
type input "17.304624"
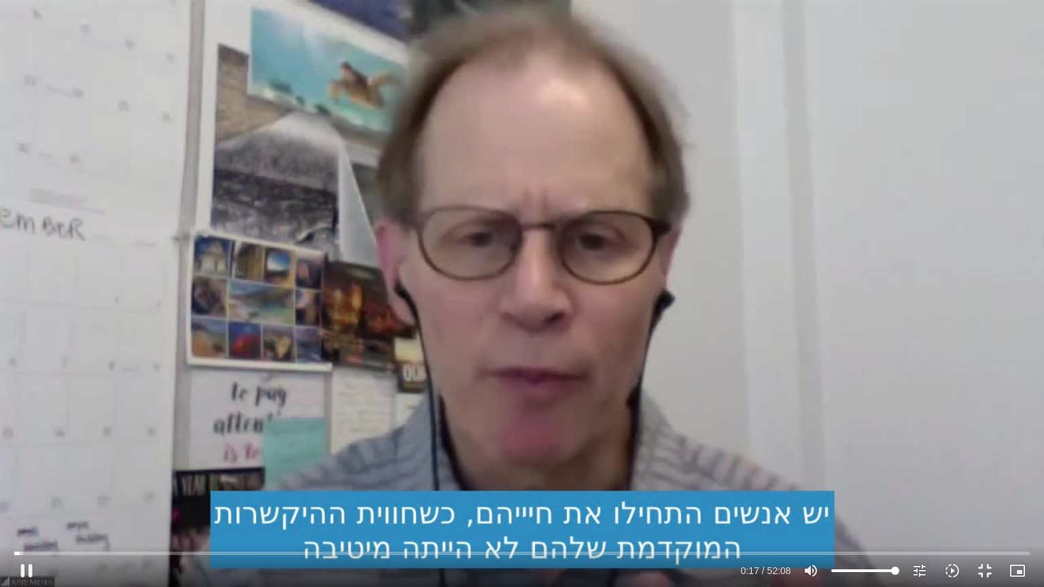
type input "1071.88"
type input "17.551684"
type input "1071.88"
type input "17.571545"
type input "1071.88"
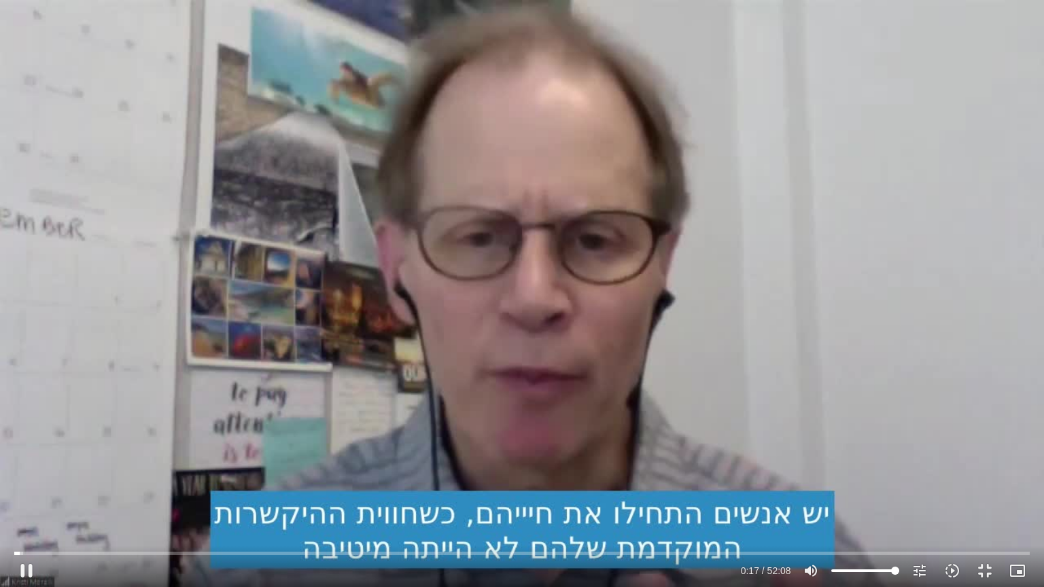
type input "17.713529"
type input "1071.88"
type input "17.954823"
type input "1071.88"
type input "18.087948"
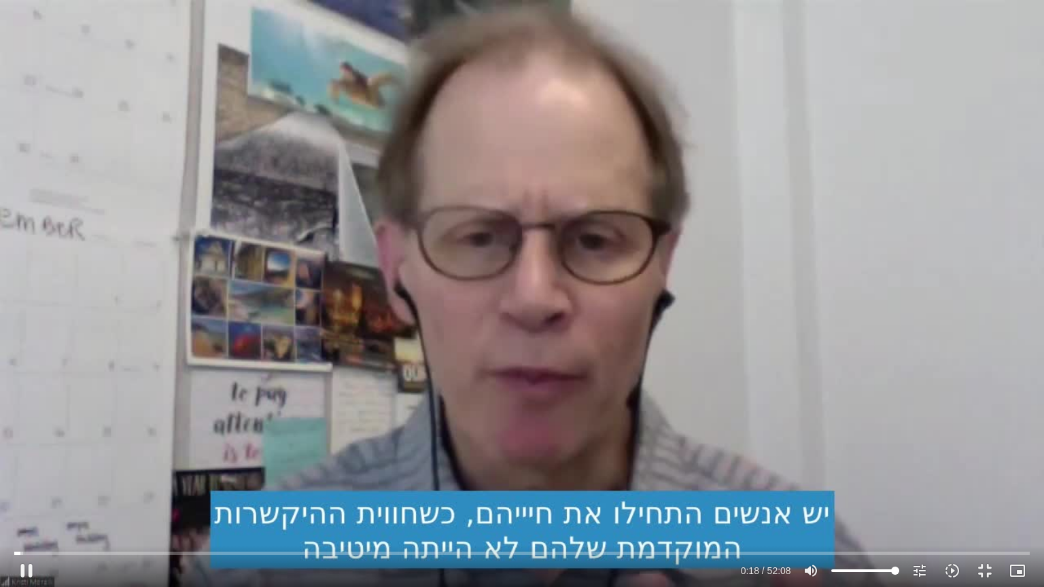
type input "1071.88"
type input "18.206528"
type input "1071.88"
type input "18.339187"
type input "1071.88"
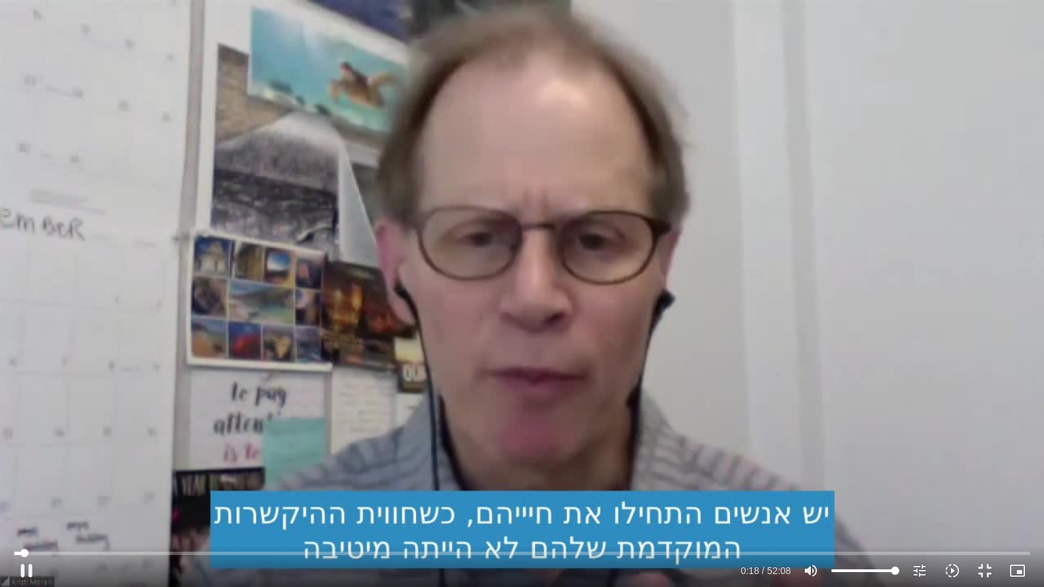
type input "18.489523"
type input "1071.88"
type input "18.605344"
type input "1071.88"
type input "18.660388"
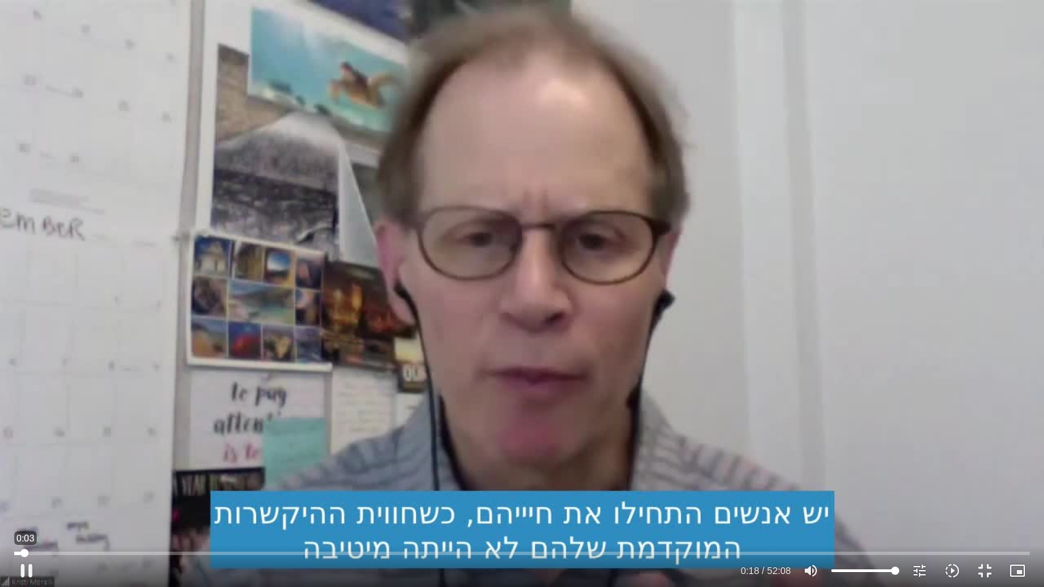
type input "1071.88"
type input "18.789945"
type input "1071.88"
type input "0"
type input "1071.88"
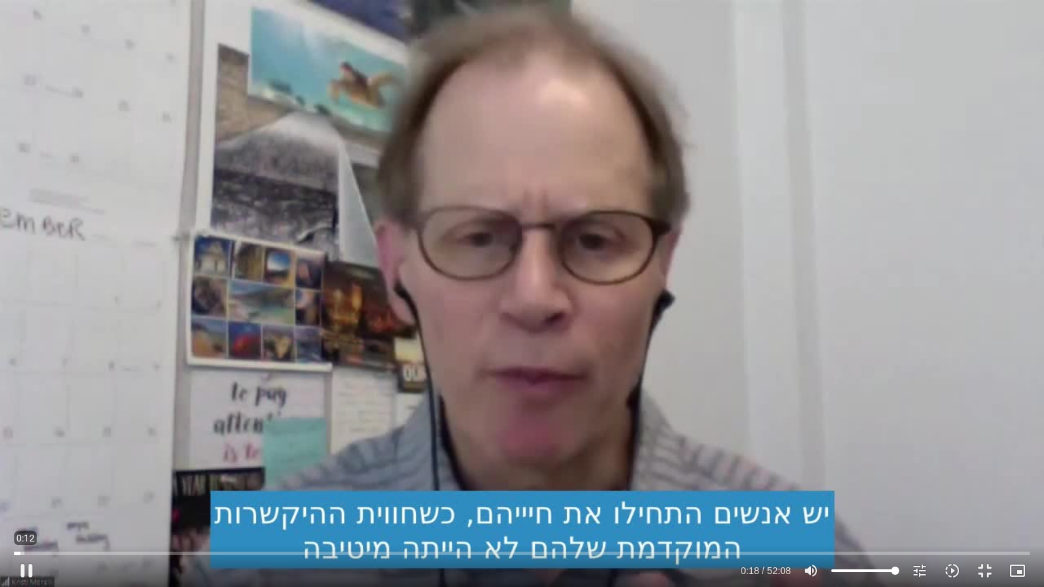
drag, startPoint x: 22, startPoint y: 552, endPoint x: 0, endPoint y: 531, distance: 30.8
type input "0"
click at [14, 472] on input "Seek" at bounding box center [521, 553] width 1015 height 8
type input "1071.88"
type input "0.053369"
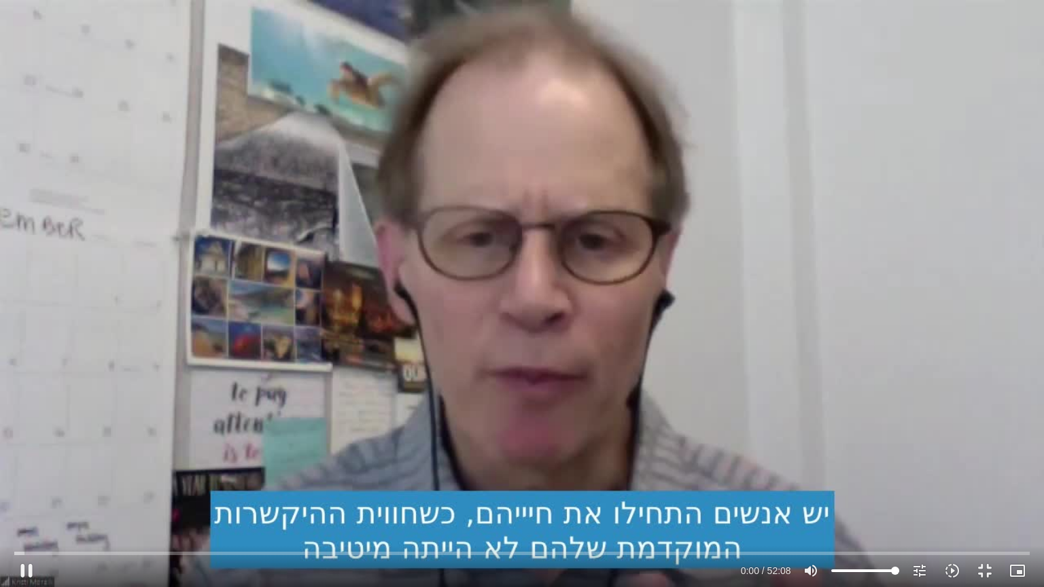
type input "1071.88"
type input "0.178535"
type input "1071.88"
type input "0.309093"
type input "1071.88"
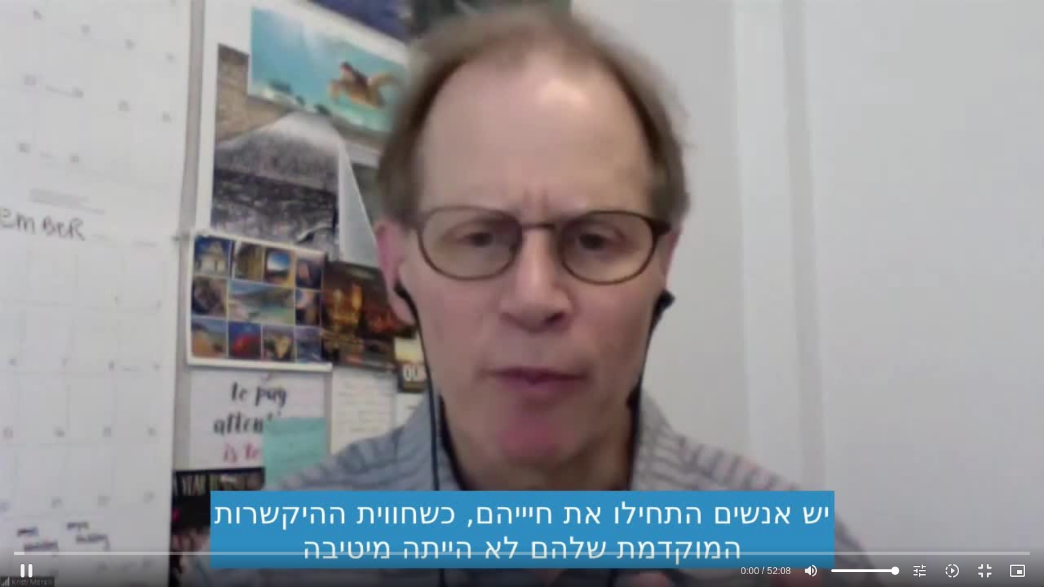
type input "0.439539"
type input "1071.88"
type input "0.567648"
type input "1071.88"
type input "0.700941"
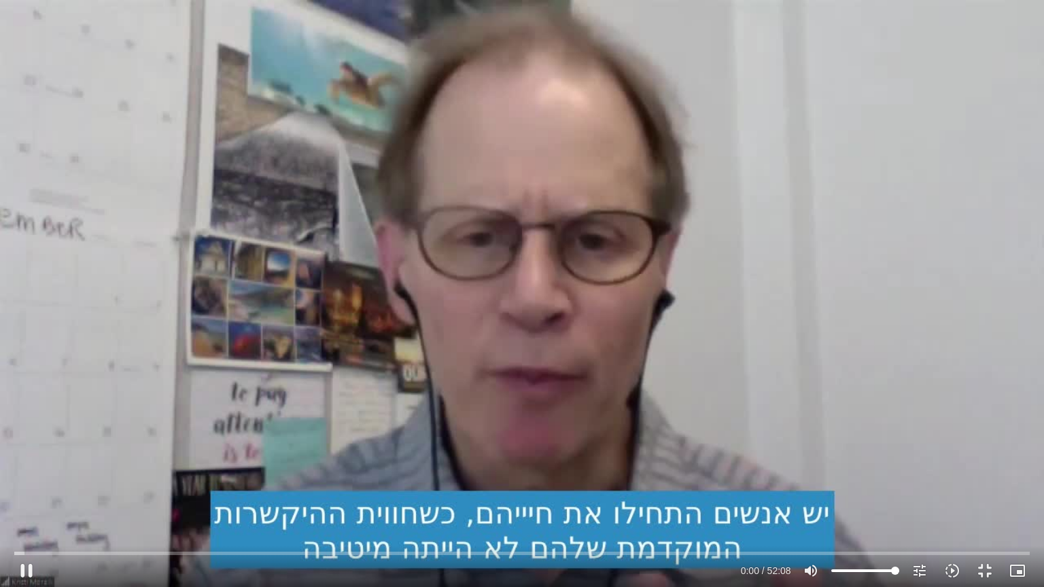
type input "1071.88"
type input "0.841233"
type input "1071.88"
type input "0.977927"
type input "1071.88"
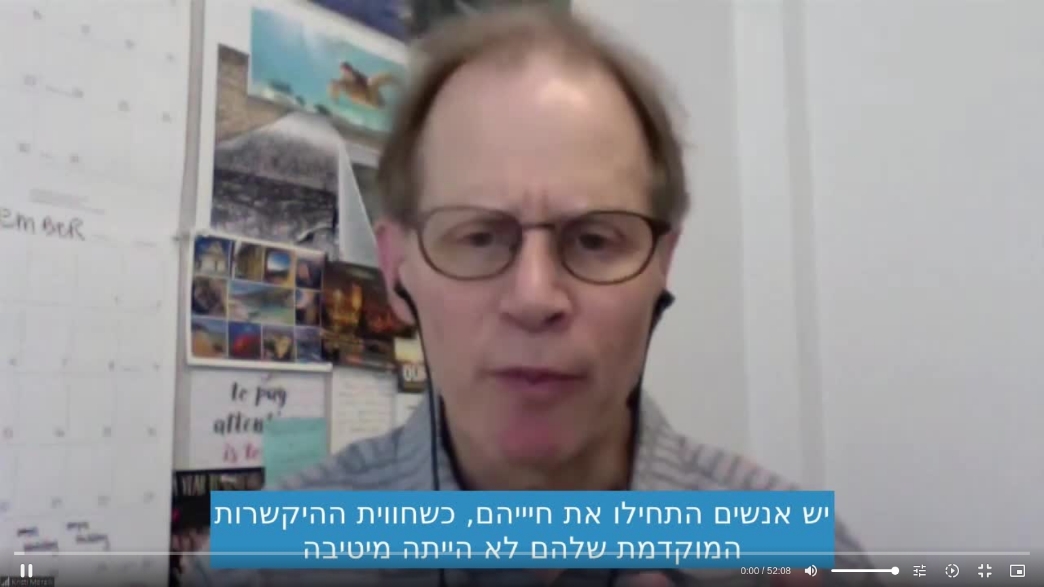
type input "1.111124"
type input "1071.88"
type input "1.24151"
click at [258, 390] on div "Skip Ad 0:00 pause 0:14 / 52:08 volume_up Mute tune Resolution Auto 720p slow_m…" at bounding box center [522, 293] width 1044 height 587
click at [200, 343] on div "Skip Ad 0:00 play_arrow 0:15 / 52:08 volume_up Mute tune Resolution Auto 720p s…" at bounding box center [522, 293] width 1044 height 587
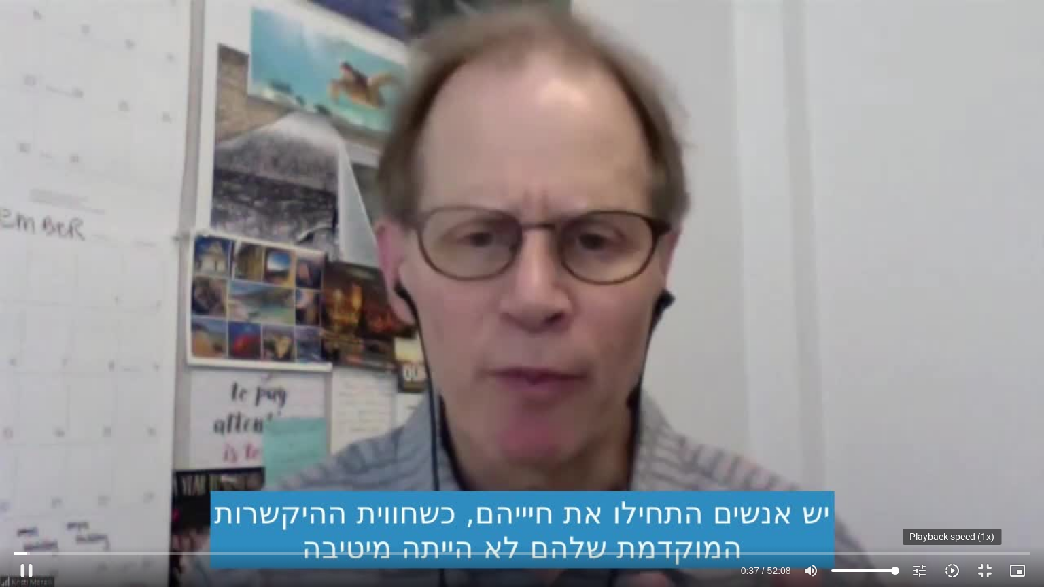
click at [956, 472] on icon "slow_motion_video" at bounding box center [952, 571] width 16 height 16
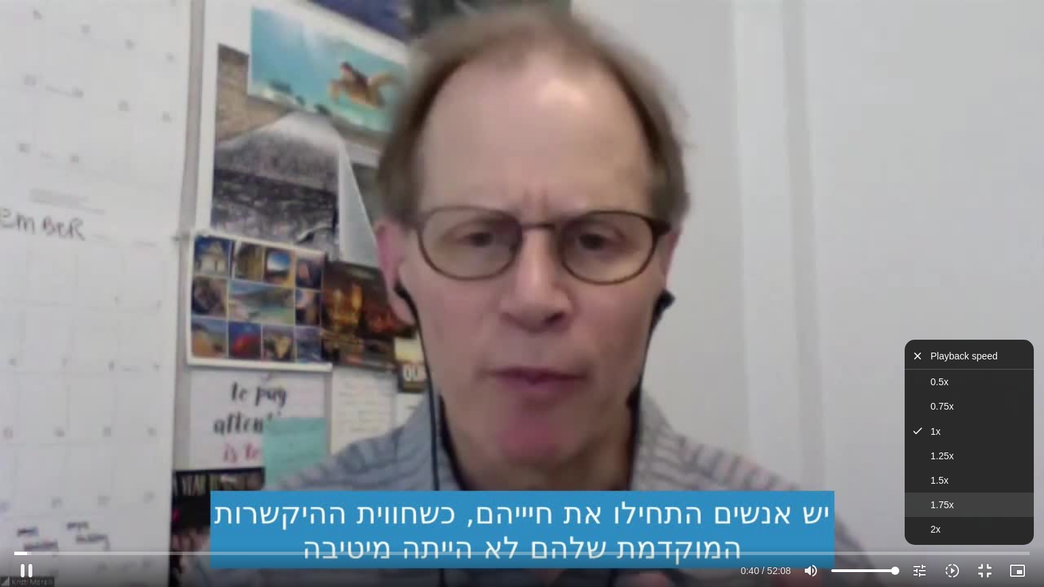
click at [949, 472] on span "1.75x" at bounding box center [941, 504] width 23 height 11
click at [955, 472] on icon "slow_motion_video" at bounding box center [952, 571] width 16 height 16
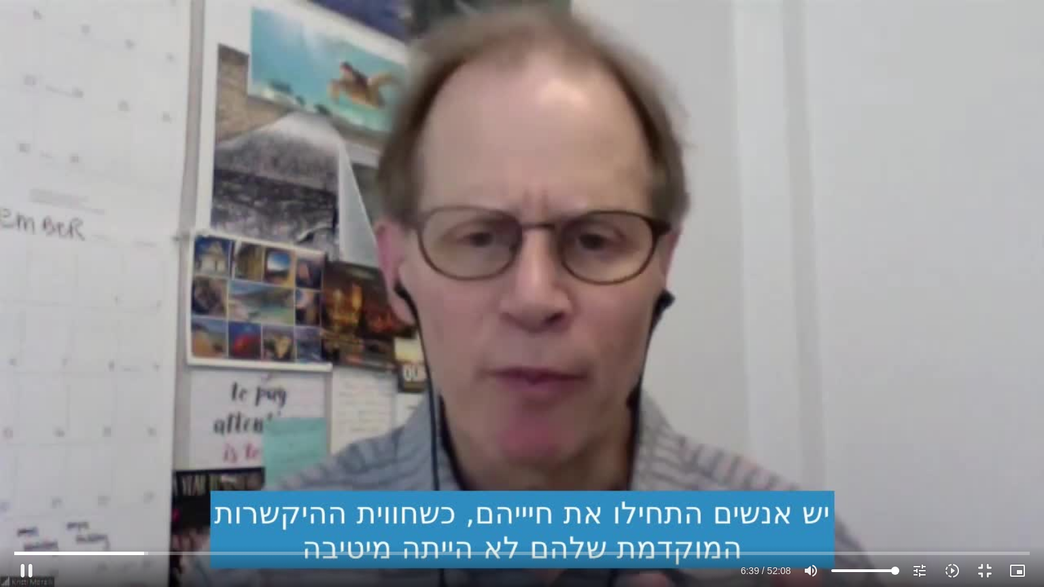
click at [843, 412] on div "Skip Ad 48:03 pause 6:39 / 52:08 volume_up Mute tune Resolution Auto 720p slow_…" at bounding box center [522, 293] width 1044 height 587
click at [983, 472] on button "fullscreen_exit" at bounding box center [984, 570] width 33 height 33
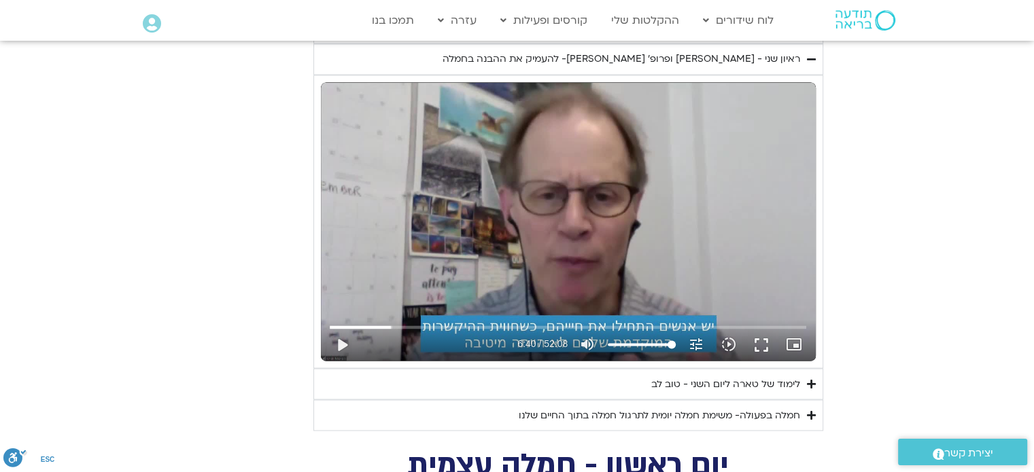
click at [760, 328] on button "fullscreen" at bounding box center [761, 344] width 33 height 33
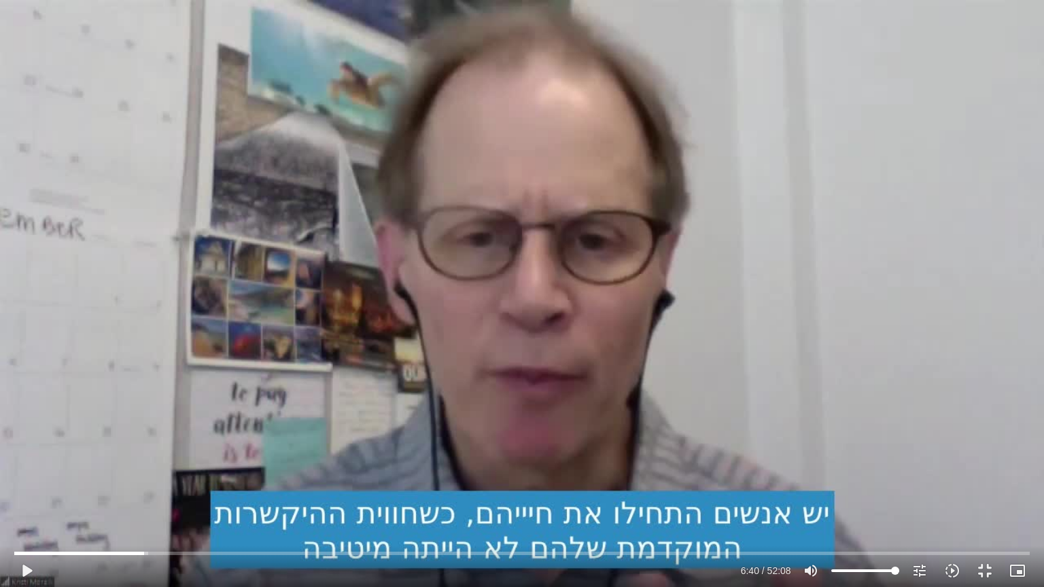
click at [792, 330] on div "Skip Ad 48:48 play_arrow 6:40 / 52:08 volume_up Mute tune Resolution Auto 720p …" at bounding box center [522, 293] width 1044 height 587
click at [275, 472] on input "Seek" at bounding box center [521, 553] width 1015 height 8
click at [272, 472] on input "Seek" at bounding box center [521, 553] width 1015 height 8
click at [323, 472] on input "Seek" at bounding box center [521, 553] width 1015 height 8
click at [321, 472] on input "Seek" at bounding box center [521, 553] width 1015 height 8
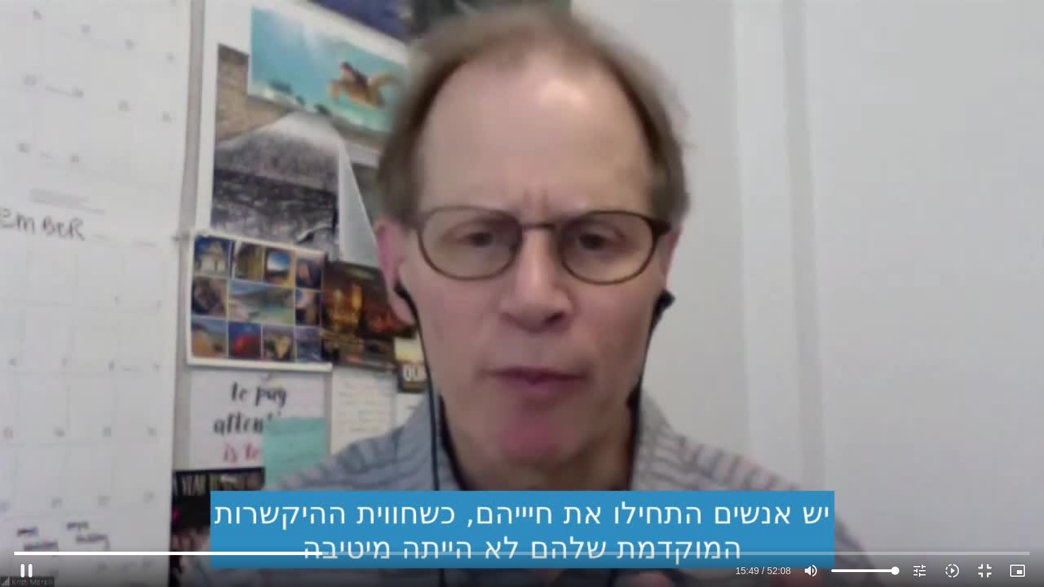
click at [713, 338] on div "Skip Ad 12:59 pause 15:49 / 52:08 volume_up Mute tune Resolution Auto 720p slow…" at bounding box center [522, 293] width 1044 height 587
click at [713, 338] on div "Skip Ad 12:59 play_arrow 15:49 / 52:08 volume_up Mute tune Resolution Auto 720p…" at bounding box center [522, 293] width 1044 height 587
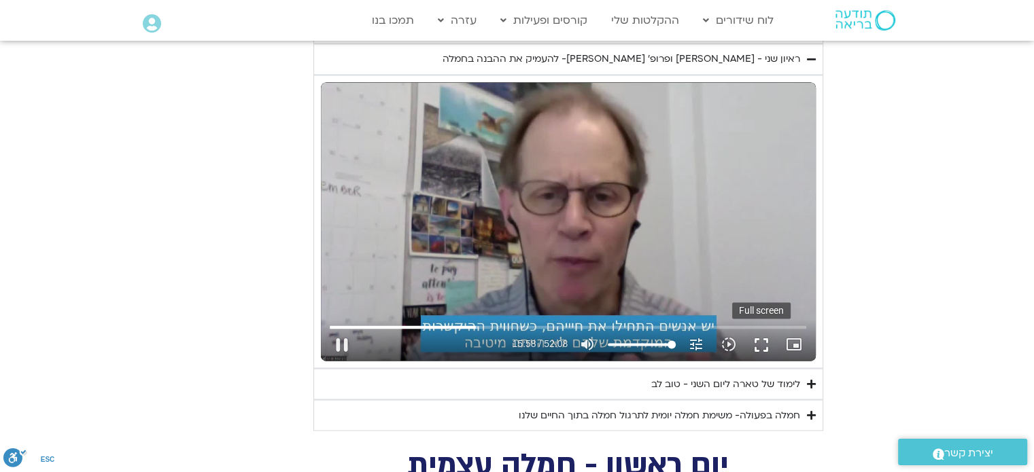
click at [760, 328] on button "fullscreen" at bounding box center [761, 344] width 33 height 33
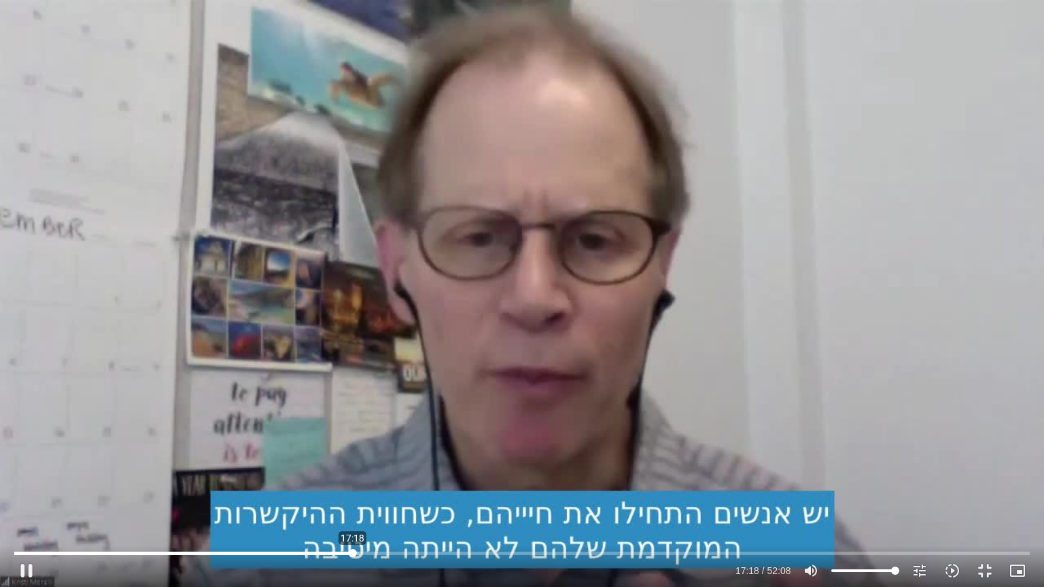
click at [353, 472] on input "Seek" at bounding box center [521, 553] width 1015 height 8
click at [351, 472] on input "Seek" at bounding box center [521, 553] width 1015 height 8
click at [348, 472] on input "Seek" at bounding box center [521, 553] width 1015 height 8
click at [404, 472] on input "Seek" at bounding box center [521, 553] width 1015 height 8
click at [427, 472] on input "Seek" at bounding box center [521, 553] width 1015 height 8
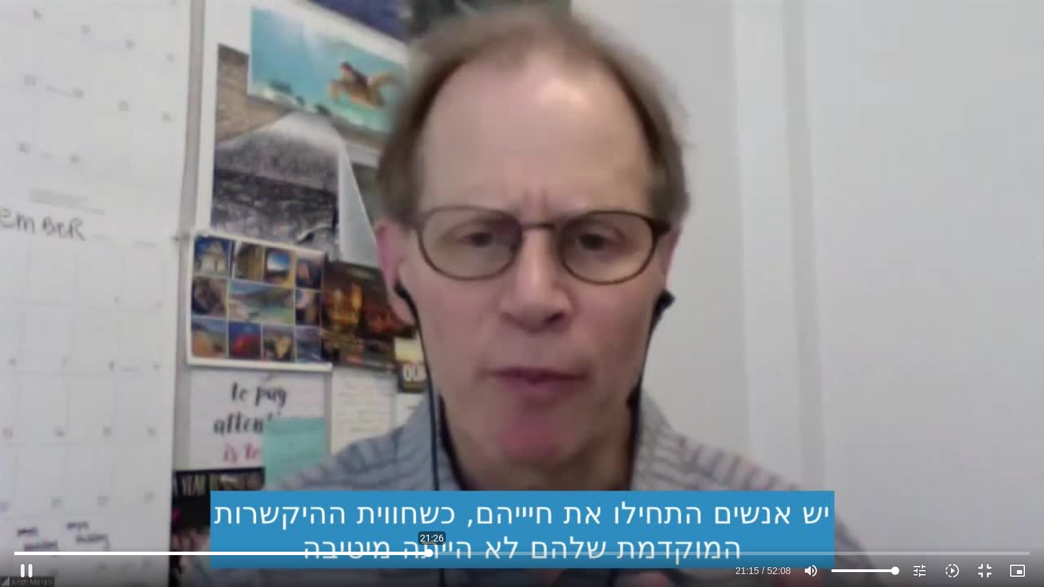
click at [432, 472] on input "Seek" at bounding box center [521, 553] width 1015 height 8
click at [904, 256] on div "Skip Ad 21:34 pause 22:55 / 52:08 volume_up Mute tune Resolution Auto 720p slow…" at bounding box center [522, 293] width 1044 height 587
click at [457, 472] on input "Seek" at bounding box center [521, 553] width 1015 height 8
click at [710, 336] on div "Skip Ad 22:42 play_arrow 22:41 / 52:08 volume_up Mute tune Resolution Auto 720p…" at bounding box center [522, 293] width 1044 height 587
click at [873, 302] on div "Skip Ad 22:42 pause 22:51 / 52:08 volume_up Mute tune Resolution Auto 720p slow…" at bounding box center [522, 293] width 1044 height 587
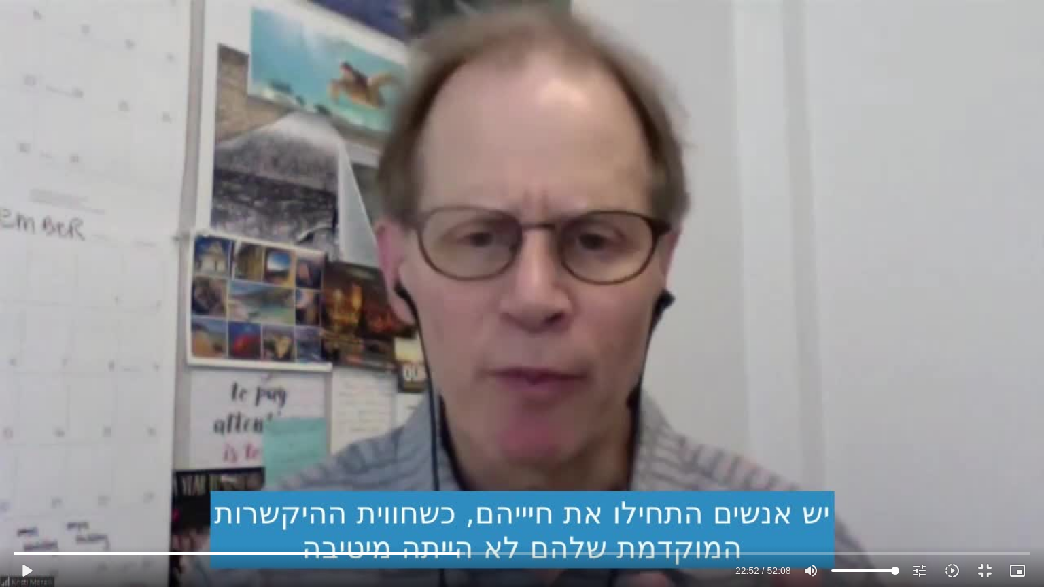
click at [873, 302] on div "Skip Ad 22:42 play_arrow 22:52 / 52:08 volume_up Mute tune Resolution Auto 720p…" at bounding box center [522, 293] width 1044 height 587
click at [461, 472] on input "Seek" at bounding box center [521, 553] width 1015 height 8
click at [460, 472] on input "Seek" at bounding box center [521, 553] width 1015 height 8
click at [457, 472] on input "Seek" at bounding box center [521, 553] width 1015 height 8
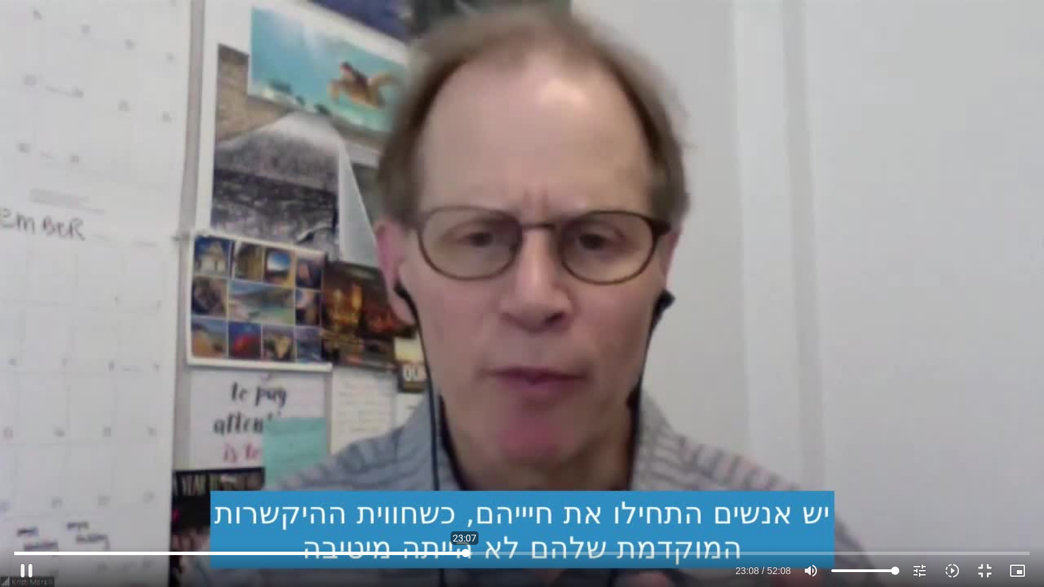
click at [465, 472] on input "Seek" at bounding box center [521, 553] width 1015 height 8
click at [463, 472] on input "Seek" at bounding box center [521, 553] width 1015 height 8
click at [460, 472] on input "Seek" at bounding box center [521, 553] width 1015 height 8
click at [467, 472] on input "Seek" at bounding box center [521, 553] width 1015 height 8
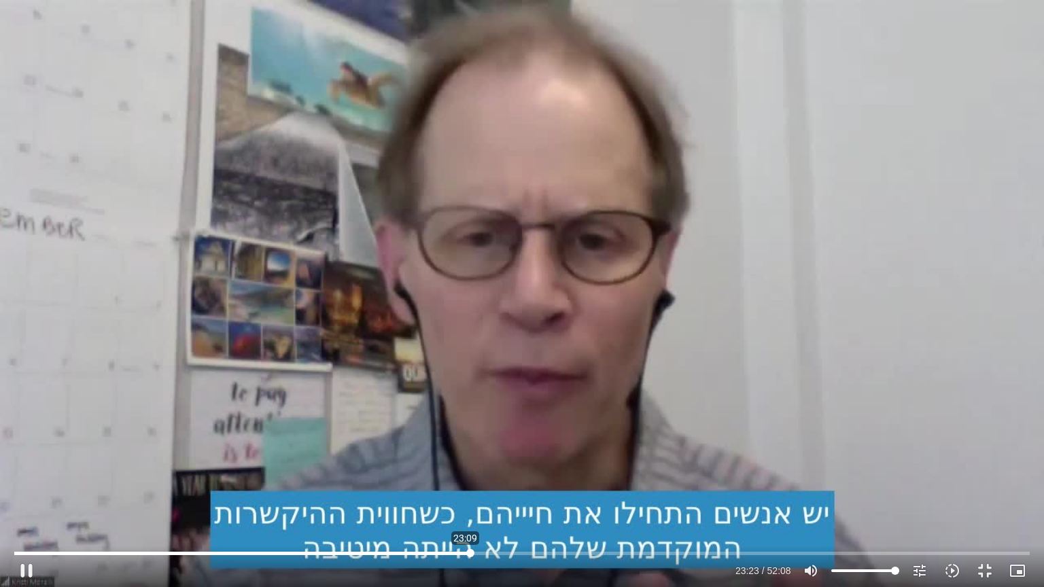
click at [465, 472] on input "Seek" at bounding box center [521, 553] width 1015 height 8
click at [464, 472] on input "Seek" at bounding box center [521, 553] width 1015 height 8
click at [773, 356] on div "Skip Ad 23:05 pause 23:10 / 52:08 volume_up Mute tune Resolution Auto 720p slow…" at bounding box center [522, 293] width 1044 height 587
click at [782, 362] on div "Skip Ad 23:05 play_arrow 23:10 / 52:08 volume_up Mute tune Resolution Auto 720p…" at bounding box center [522, 293] width 1044 height 587
click at [801, 344] on div "Skip Ad 23:05 pause 24:19 / 52:08 volume_up Mute tune Resolution Auto 720p slow…" at bounding box center [522, 293] width 1044 height 587
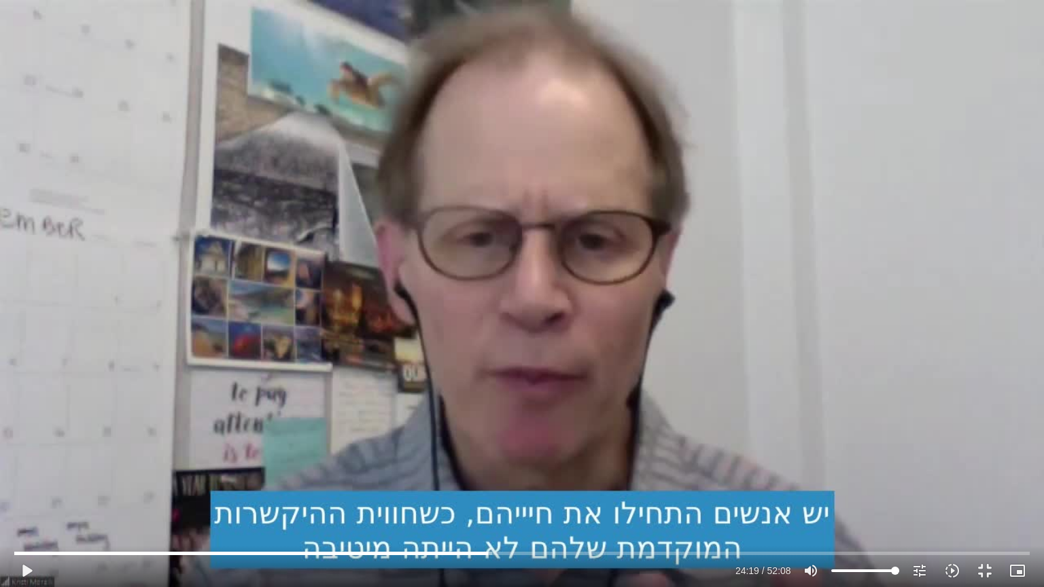
click at [791, 357] on div "Skip Ad 23:05 play_arrow 24:19 / 52:08 volume_up Mute tune Resolution Auto 720p…" at bounding box center [522, 293] width 1044 height 587
click at [495, 472] on input "Seek" at bounding box center [521, 553] width 1015 height 8
click at [494, 472] on input "Seek" at bounding box center [521, 553] width 1015 height 8
click at [491, 472] on input "Seek" at bounding box center [521, 553] width 1015 height 8
click at [762, 364] on div "Skip Ad 24:23 pause 24:35 / 52:08 volume_up Mute tune Resolution Auto 720p slow…" at bounding box center [522, 293] width 1044 height 587
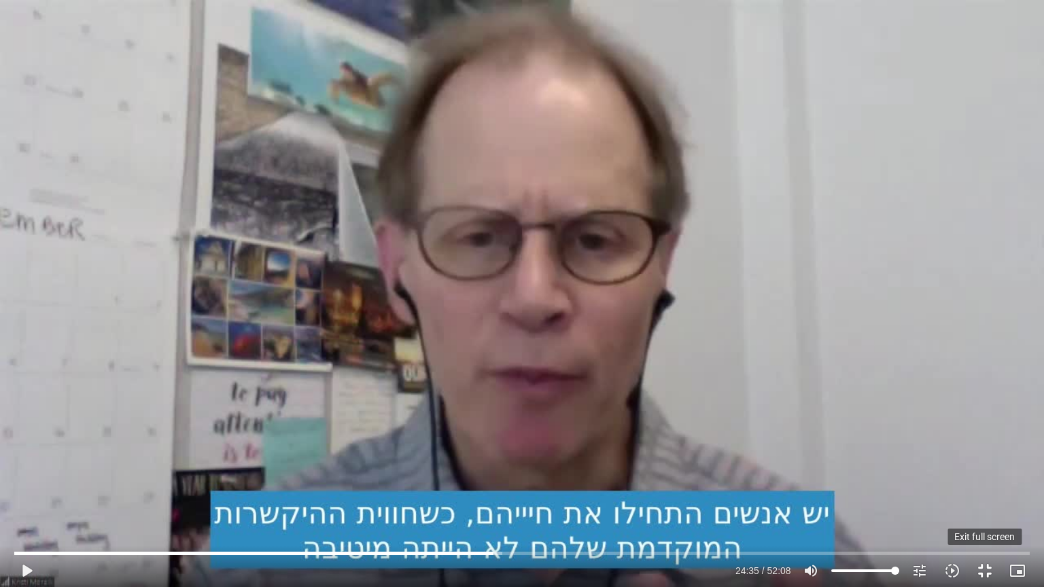
click at [987, 472] on button "fullscreen_exit" at bounding box center [984, 570] width 33 height 33
